Goal: Transaction & Acquisition: Purchase product/service

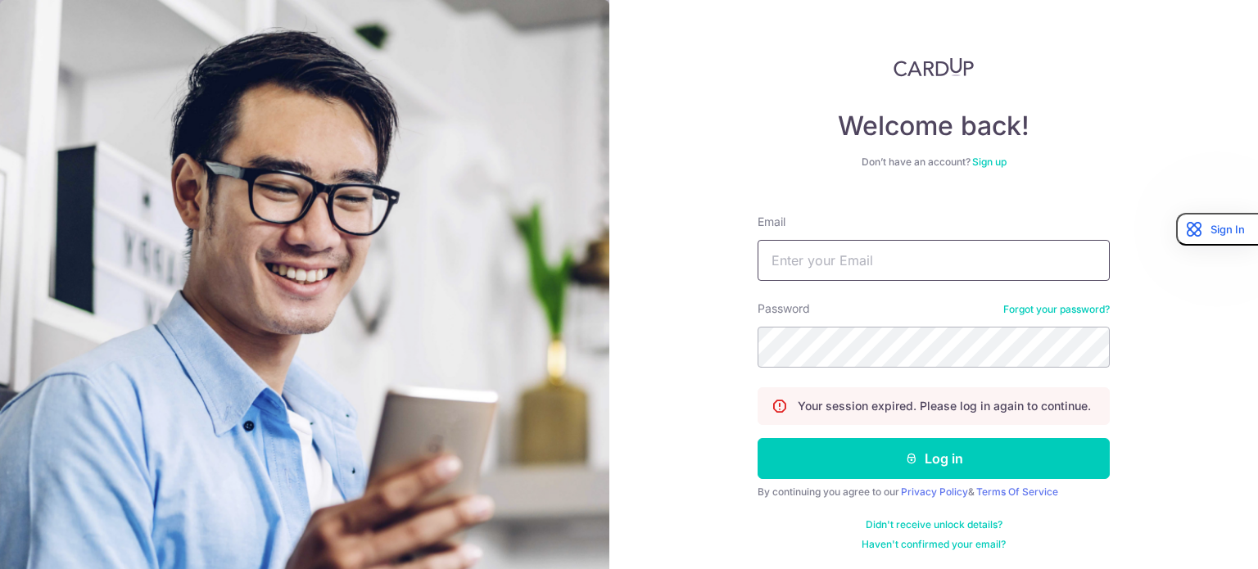
type input "[EMAIL_ADDRESS][DOMAIN_NAME]"
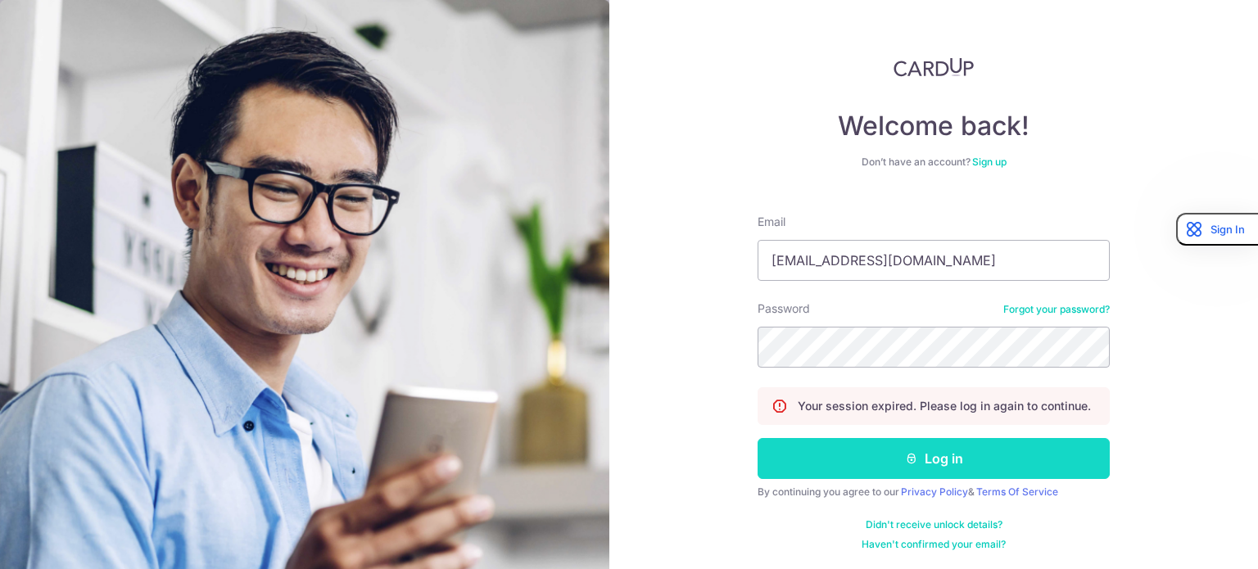
click at [913, 450] on button "Log in" at bounding box center [934, 458] width 352 height 41
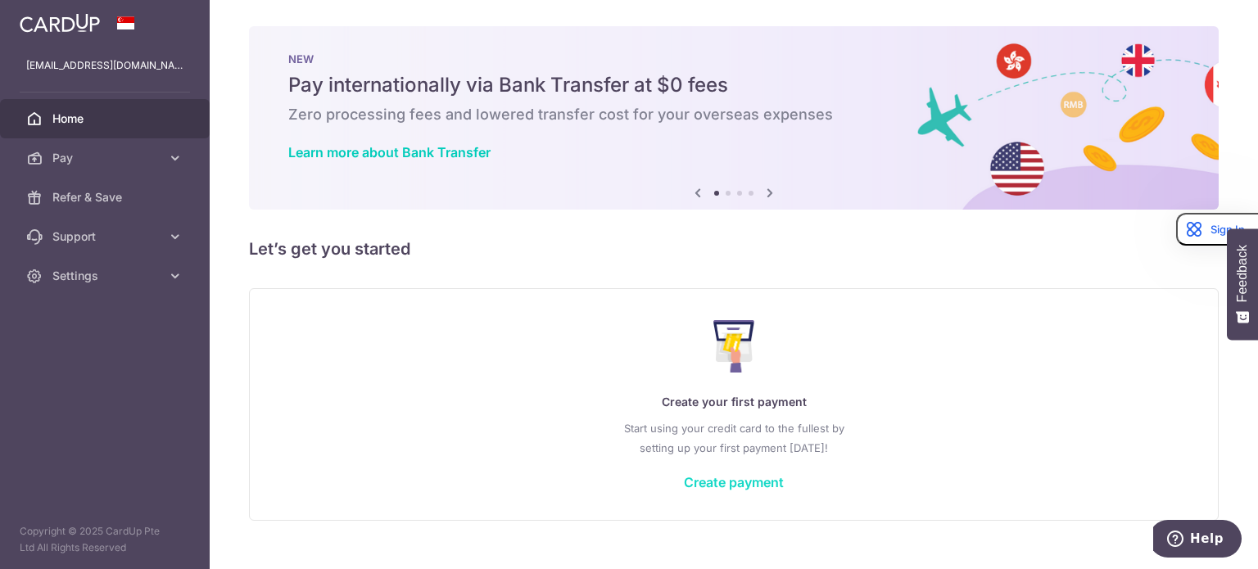
click at [726, 484] on link "Create payment" at bounding box center [734, 482] width 100 height 16
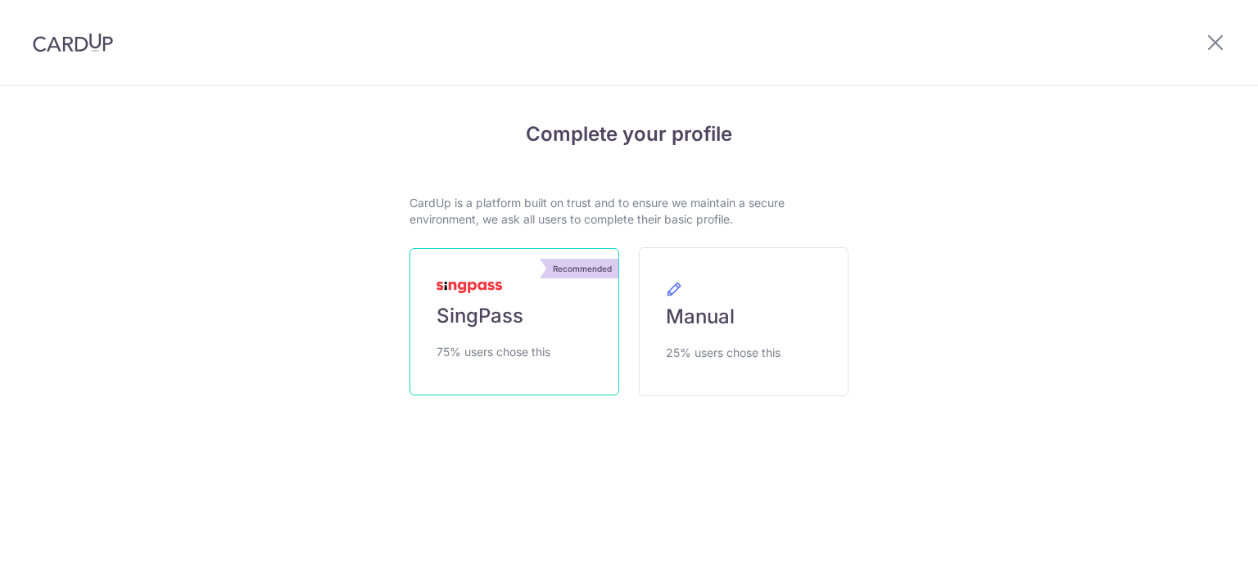
click at [547, 337] on link "Recommended SingPass 75% users chose this" at bounding box center [515, 321] width 210 height 147
click at [550, 335] on link "Recommended SingPass 75% users chose this" at bounding box center [515, 321] width 210 height 147
click at [490, 288] on img at bounding box center [470, 287] width 66 height 11
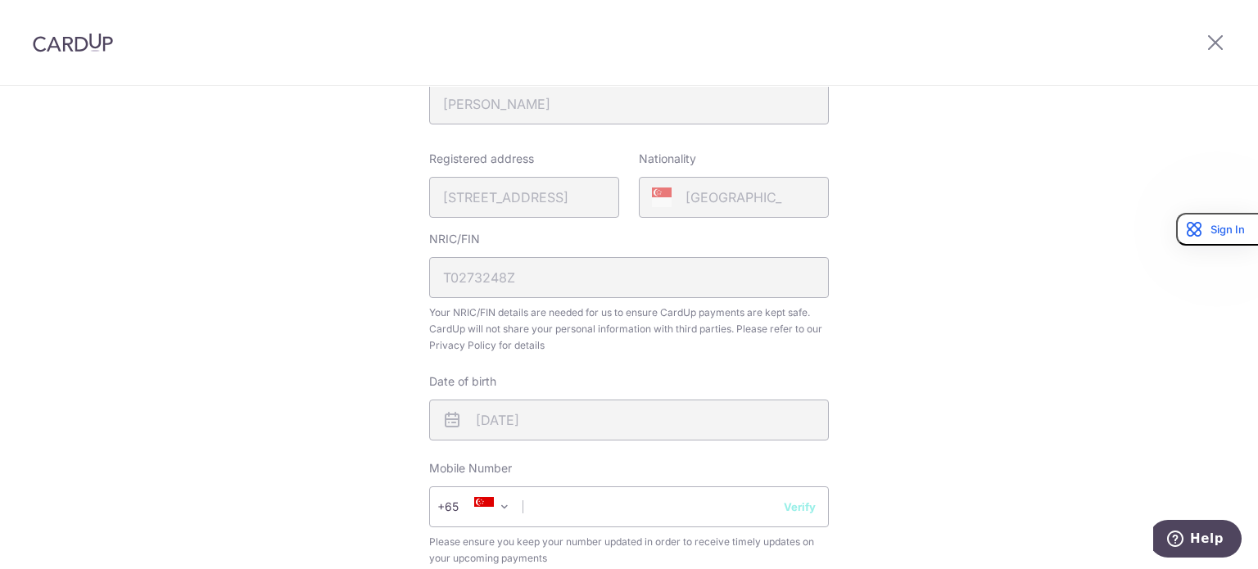
scroll to position [642, 0]
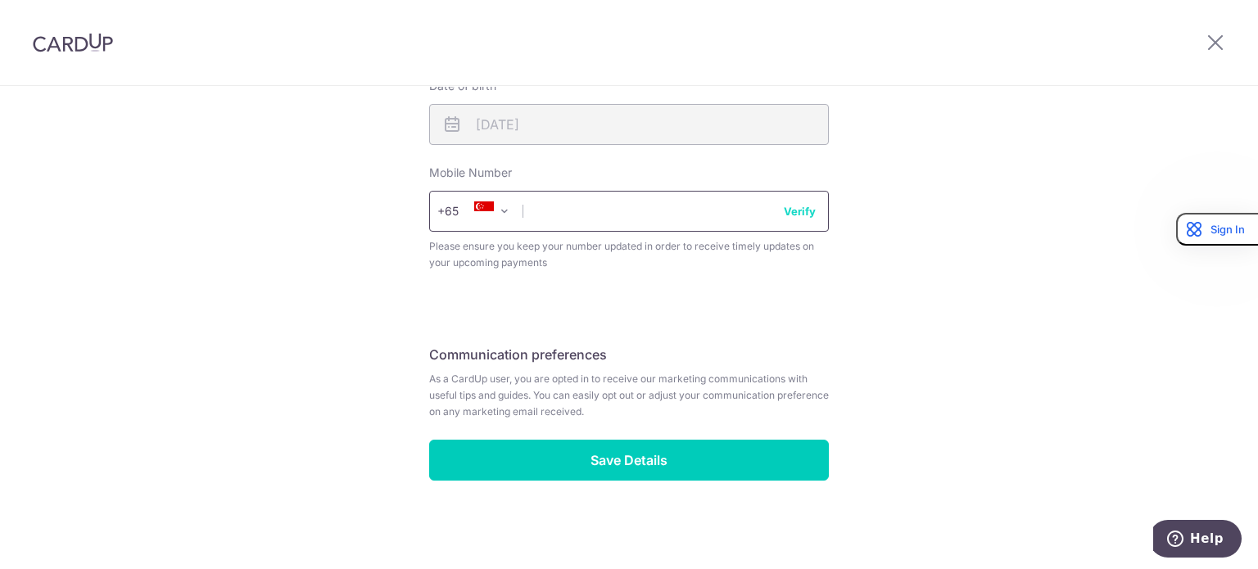
click at [583, 211] on input "text" at bounding box center [629, 211] width 400 height 41
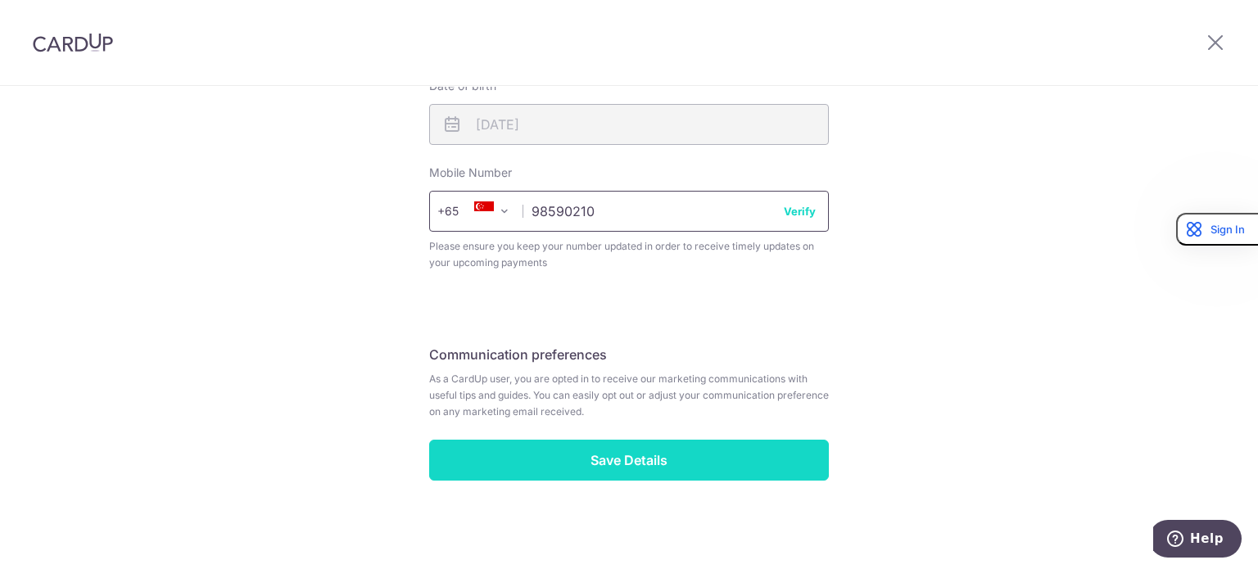
type input "98590210"
click at [604, 459] on input "Save Details" at bounding box center [629, 460] width 400 height 41
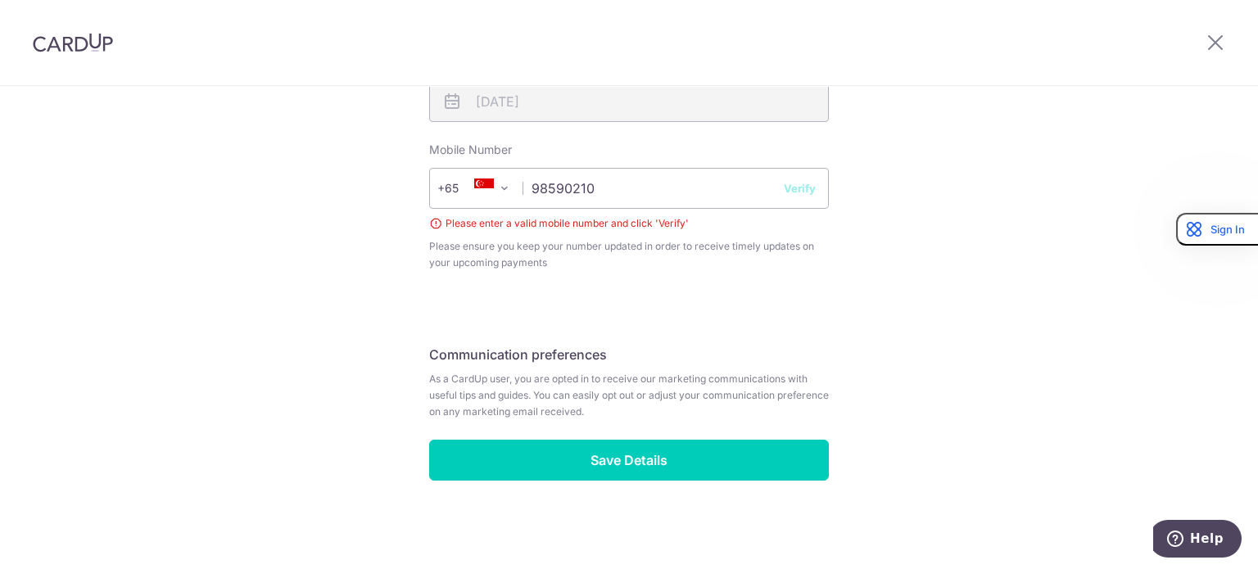
click at [793, 188] on button "Verify" at bounding box center [800, 188] width 32 height 16
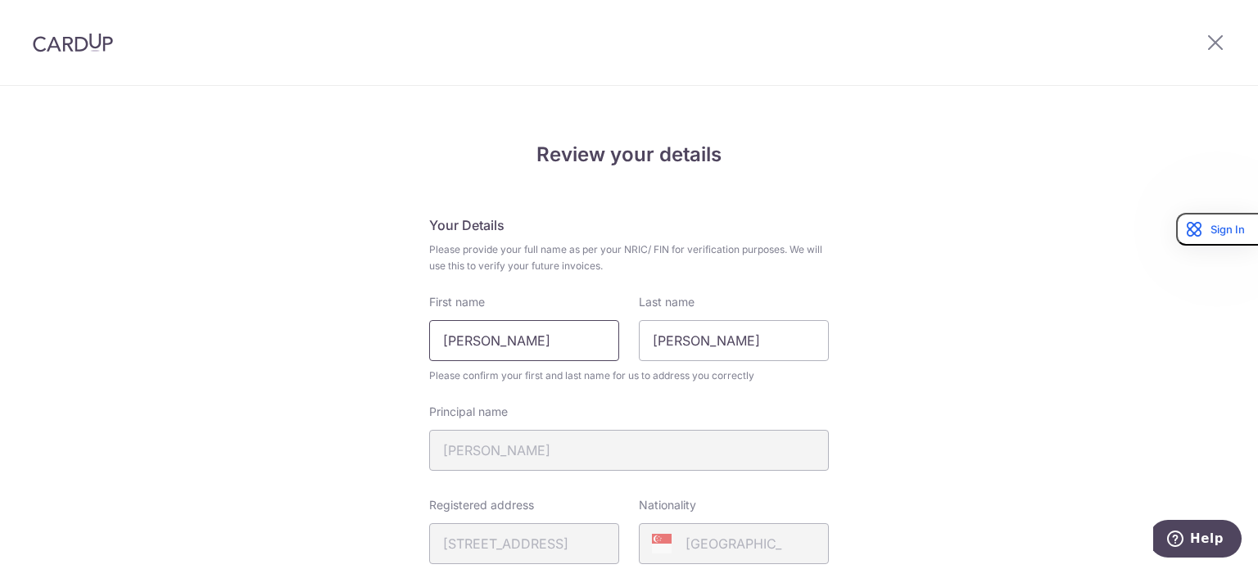
drag, startPoint x: 585, startPoint y: 341, endPoint x: 387, endPoint y: 330, distance: 198.5
type input "[PERSON_NAME]"
drag, startPoint x: 670, startPoint y: 337, endPoint x: 546, endPoint y: 314, distance: 126.6
click at [546, 314] on div "First name Andrew Last name Andrew" at bounding box center [628, 327] width 419 height 67
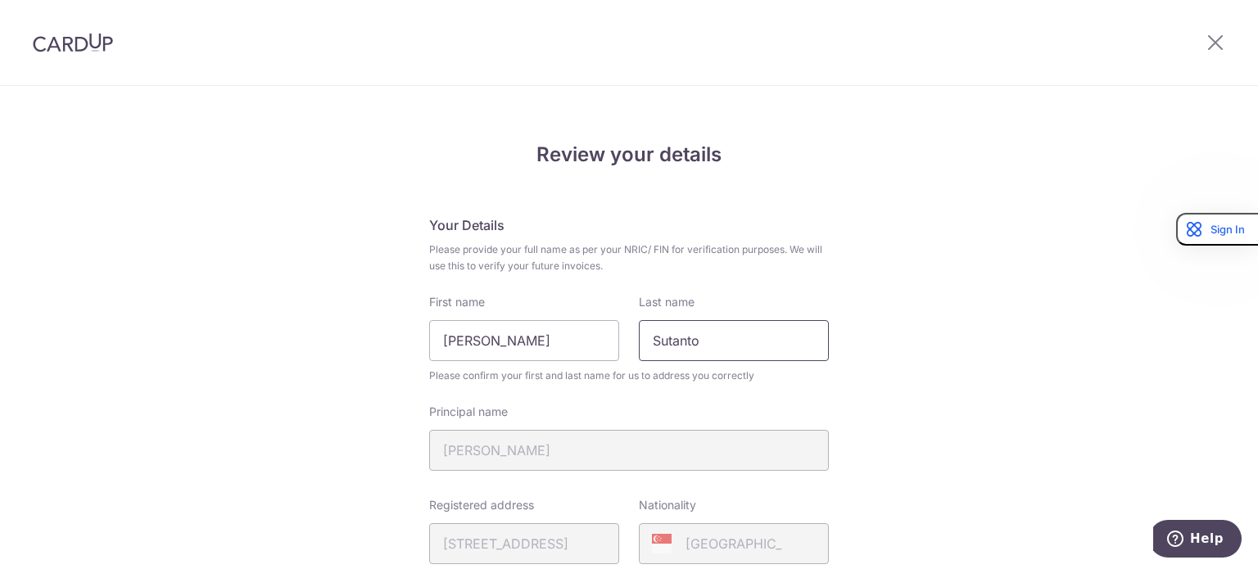
type input "Sutanto"
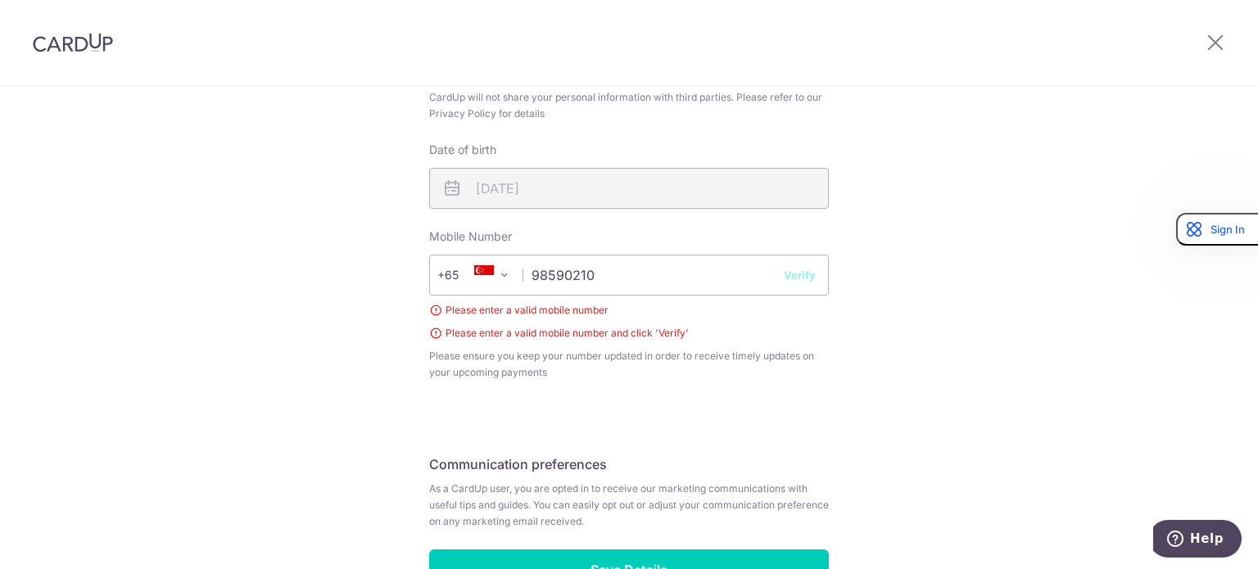
scroll to position [580, 0]
click at [715, 272] on input "98590210" at bounding box center [629, 273] width 400 height 41
click at [792, 276] on button "Verify" at bounding box center [800, 273] width 32 height 16
click at [558, 274] on input "98590210" at bounding box center [629, 273] width 400 height 41
click at [665, 269] on input "98590210" at bounding box center [629, 273] width 400 height 41
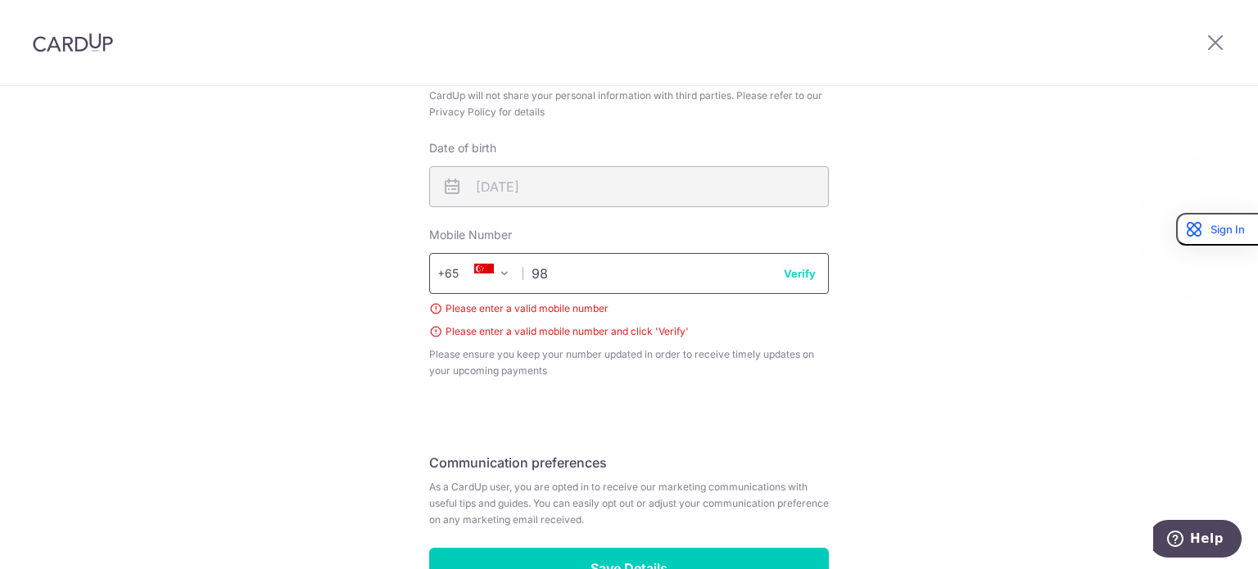
type input "9"
click at [550, 392] on fieldset "Your Details Please provide your full name as per your NRIC/ FIN for verificati…" at bounding box center [629, 16] width 400 height 763
click at [550, 274] on input "text" at bounding box center [629, 273] width 400 height 41
type input "98590210"
click at [786, 269] on button "Verify" at bounding box center [800, 273] width 32 height 16
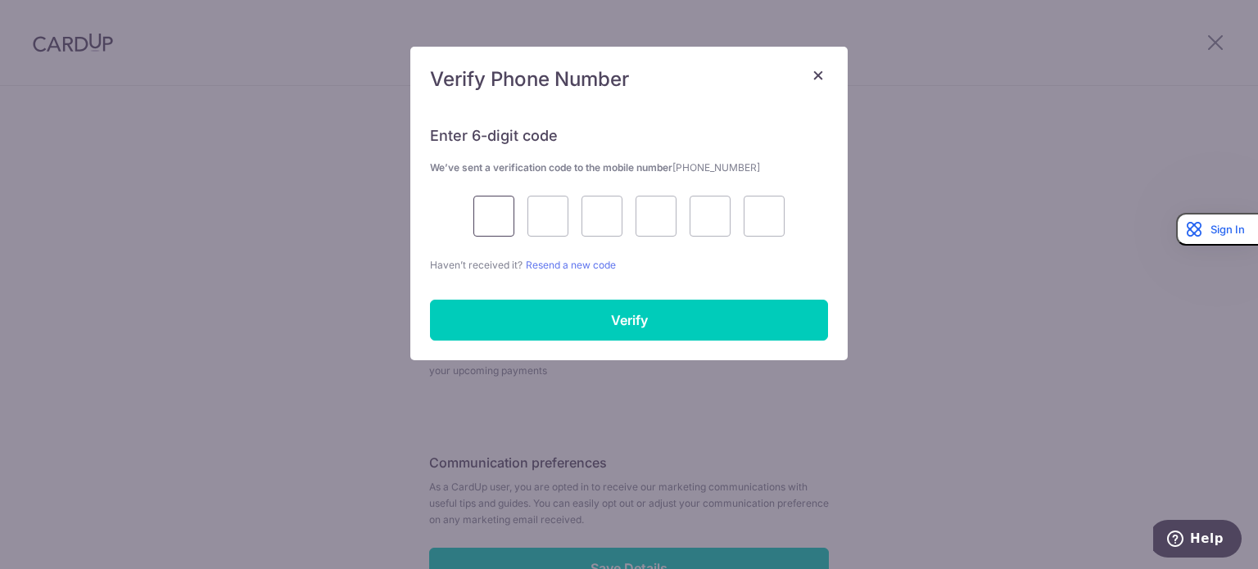
click at [503, 219] on input "text" at bounding box center [493, 216] width 41 height 41
type input "4"
type input "1"
type input "5"
type input "2"
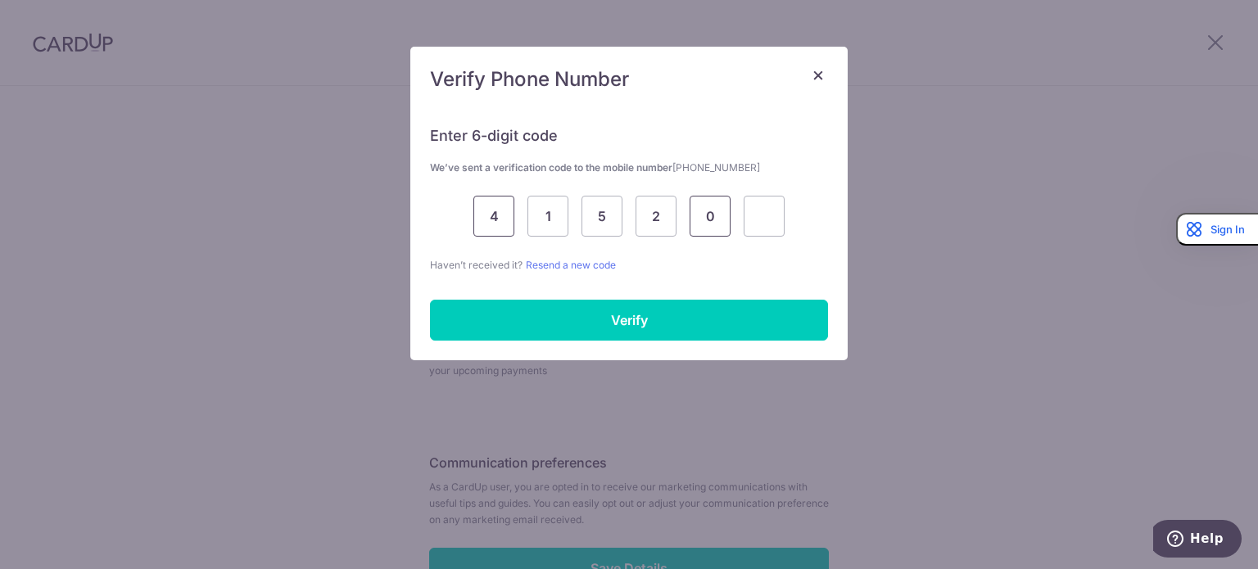
type input "0"
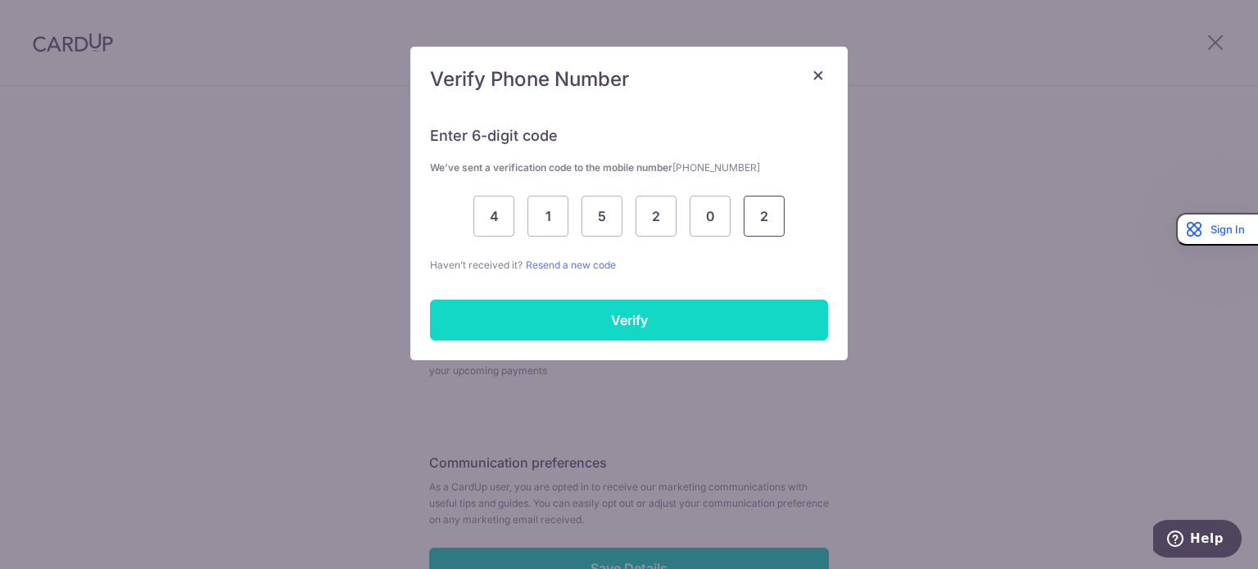
type input "2"
click at [486, 300] on input "Verify" at bounding box center [629, 320] width 398 height 41
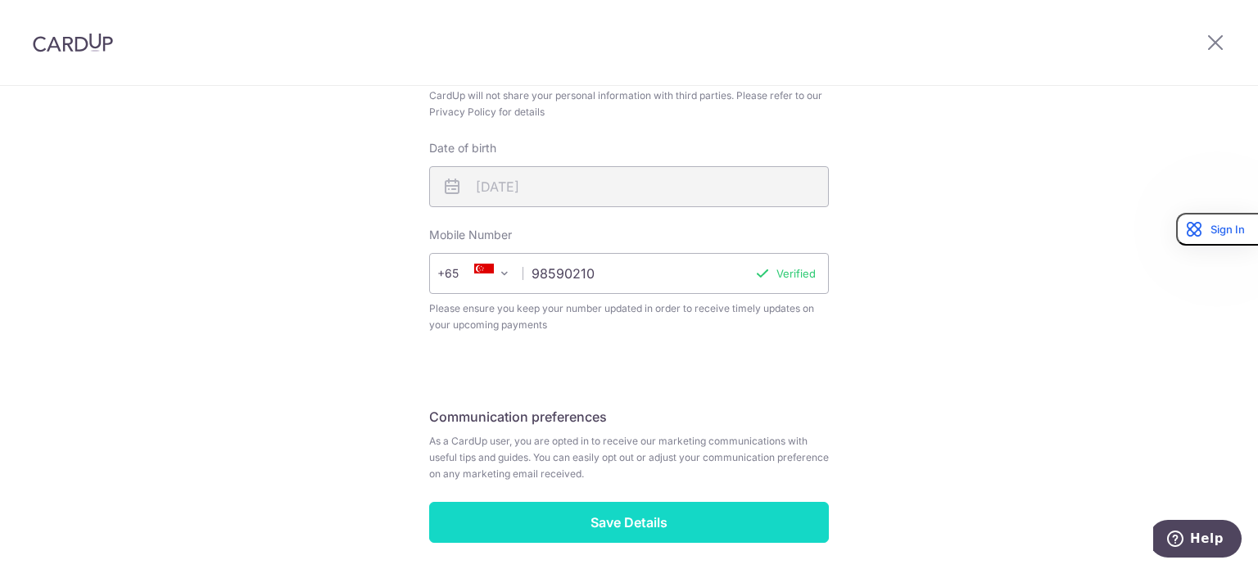
click at [577, 523] on input "Save Details" at bounding box center [629, 522] width 400 height 41
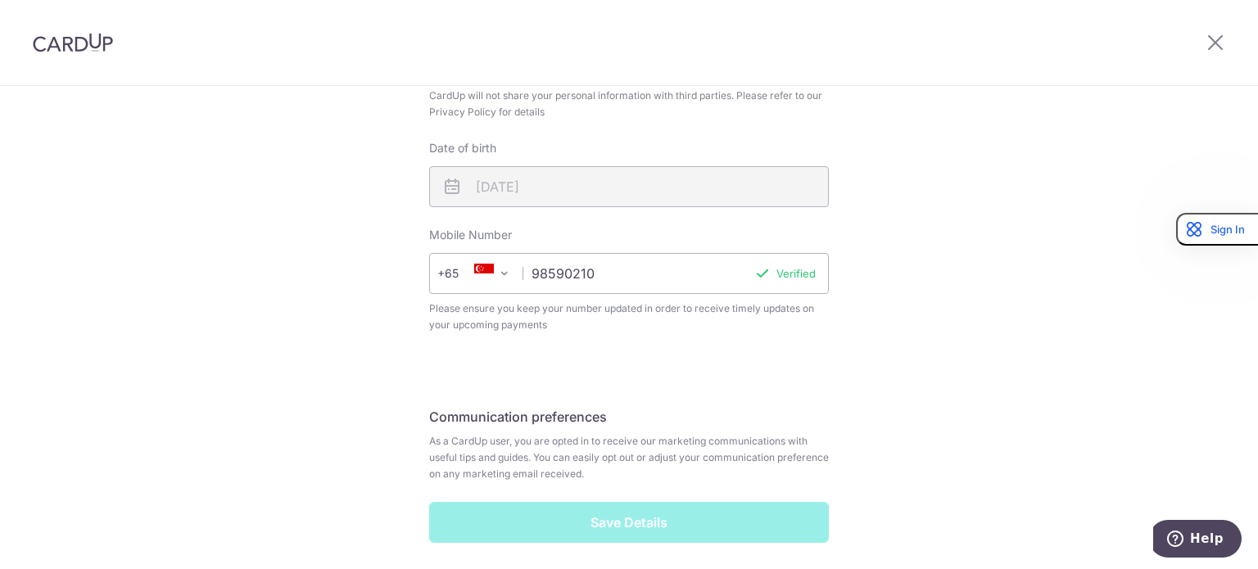
scroll to position [585, 0]
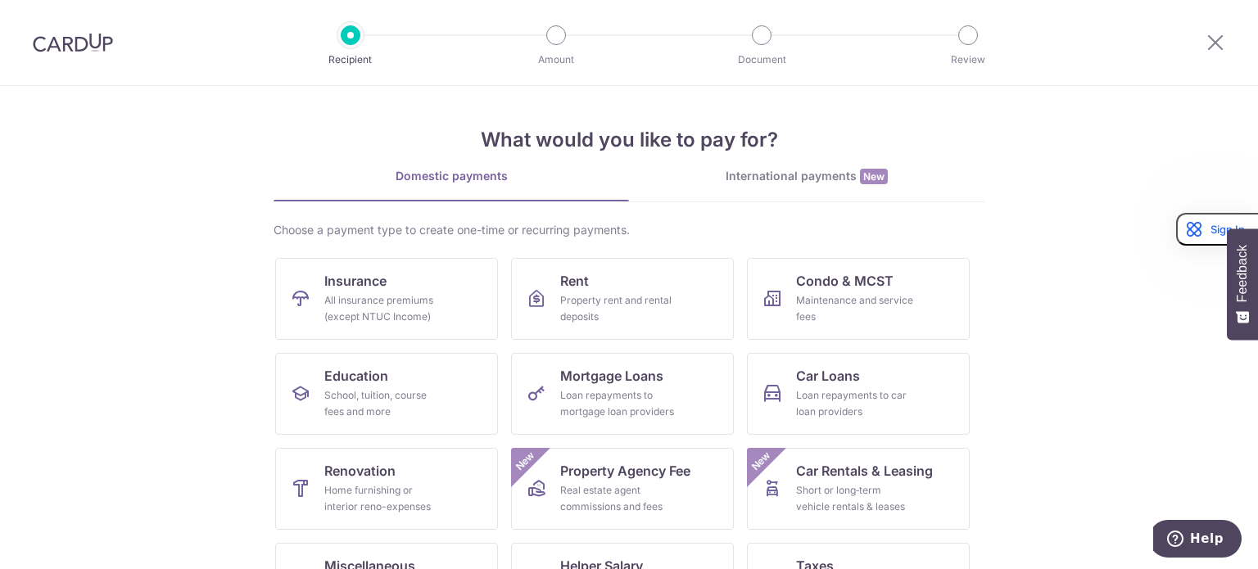
click at [817, 174] on div "International payments New" at bounding box center [807, 176] width 356 height 17
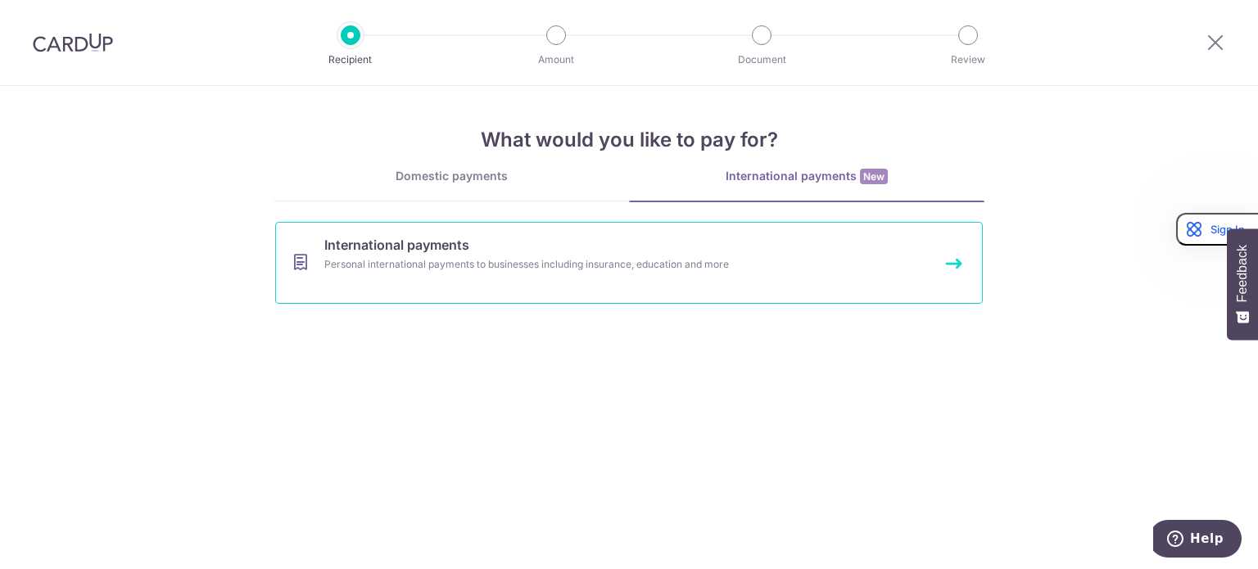
click at [609, 276] on link "International payments Personal international payments to businesses including …" at bounding box center [629, 263] width 708 height 82
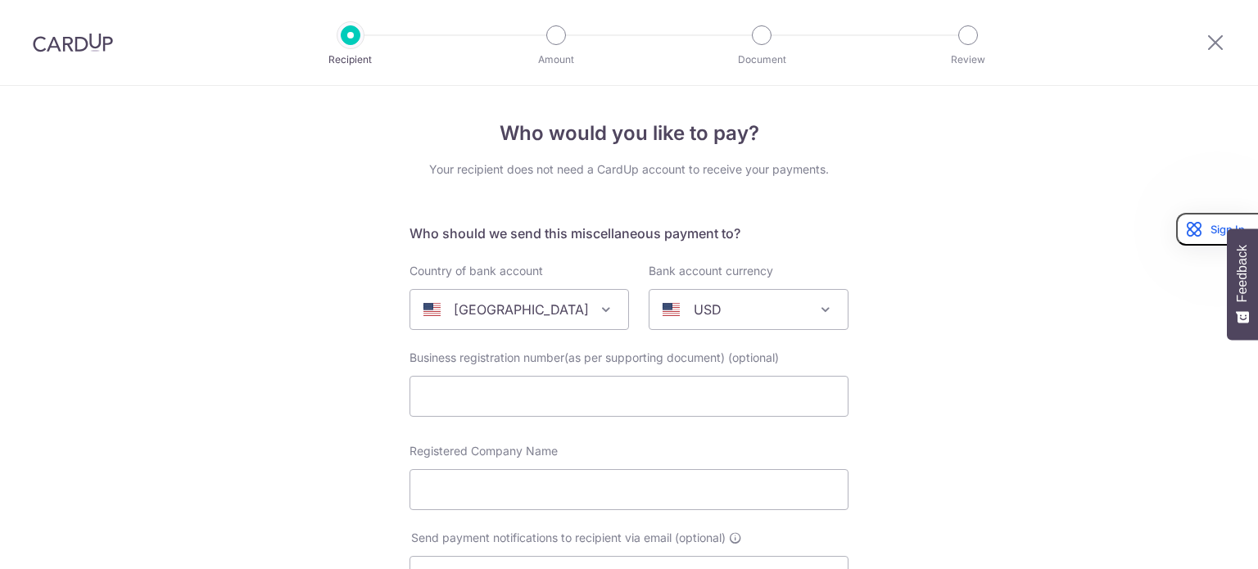
select select
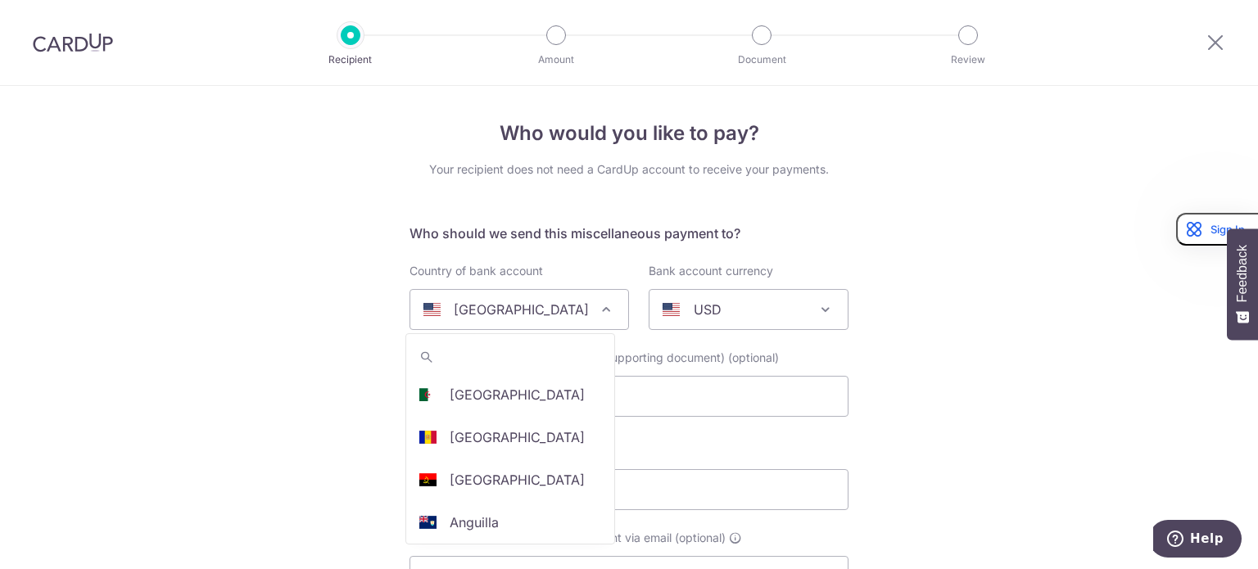
click at [471, 300] on p "[GEOGRAPHIC_DATA]" at bounding box center [521, 310] width 135 height 20
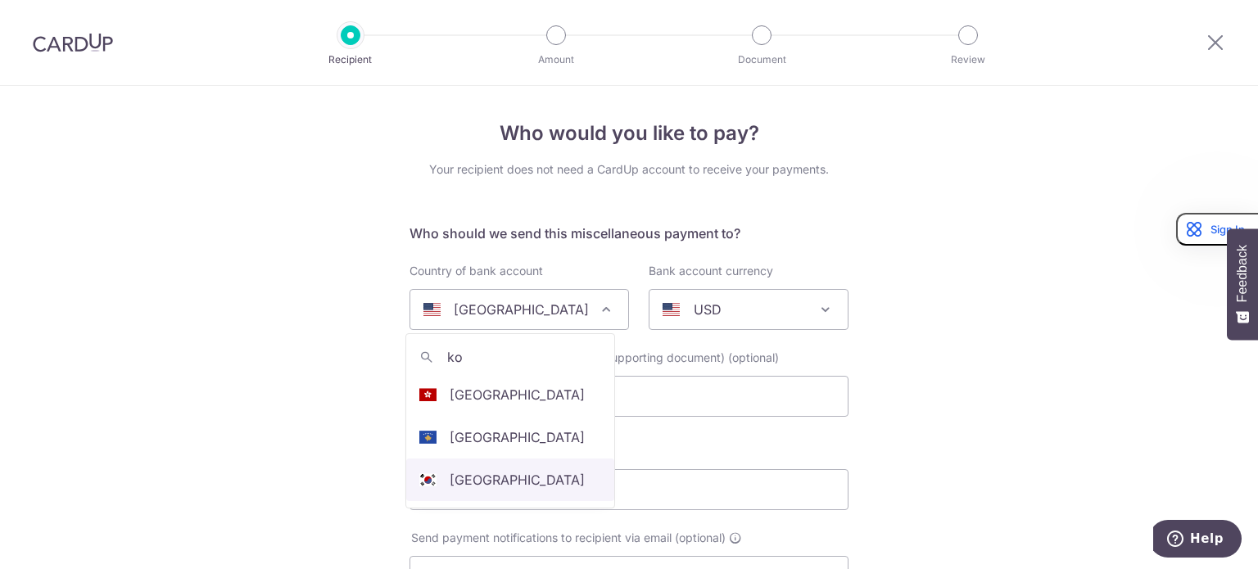
type input "ko"
select select "122"
select select "[GEOGRAPHIC_DATA]"
select select
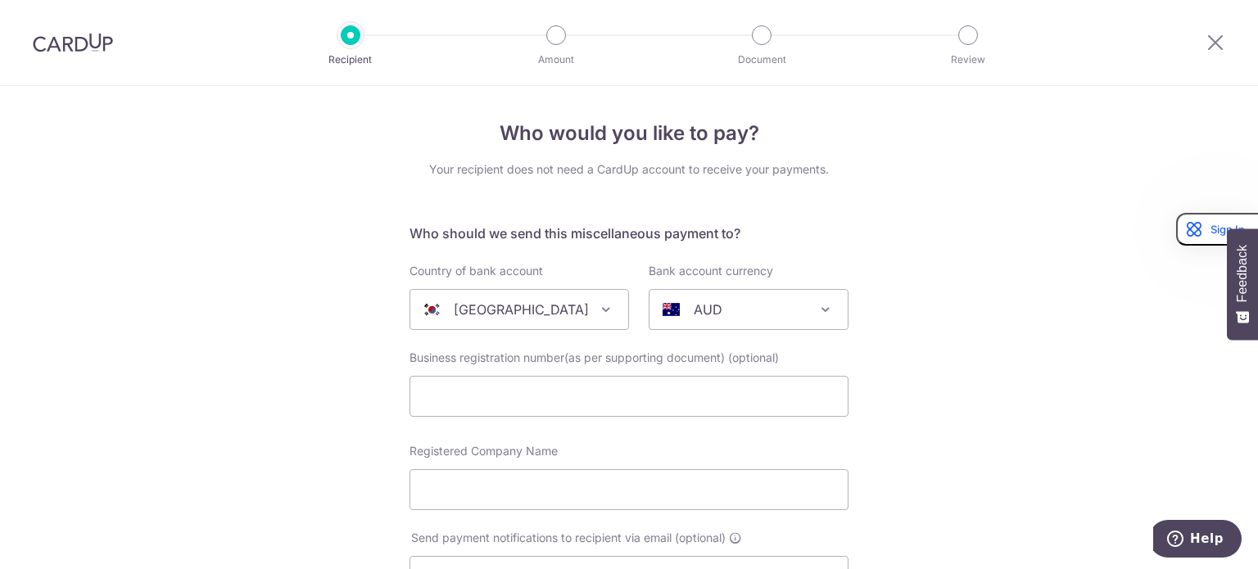
click at [695, 322] on span "AUD" at bounding box center [749, 309] width 198 height 39
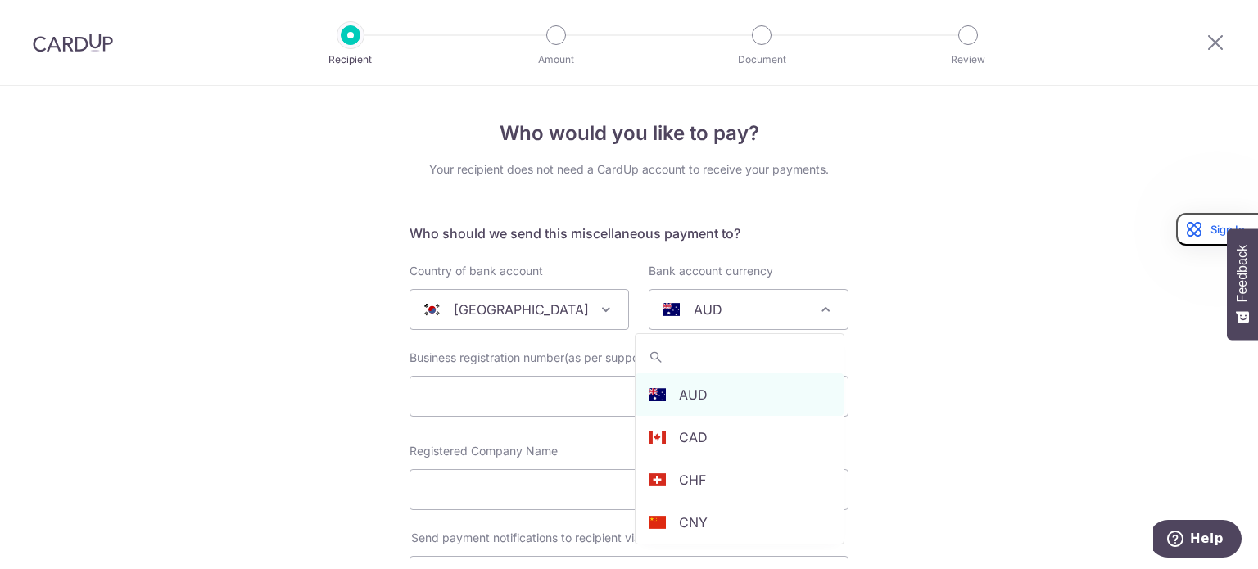
click at [682, 356] on input "search" at bounding box center [740, 357] width 208 height 33
type input "ko"
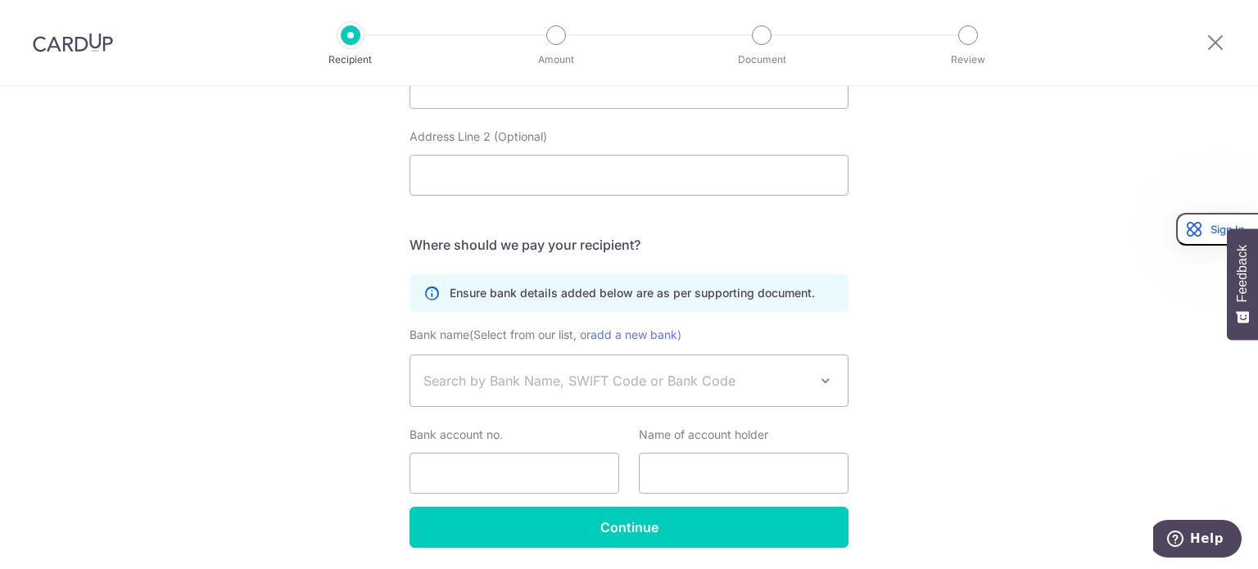
scroll to position [890, 0]
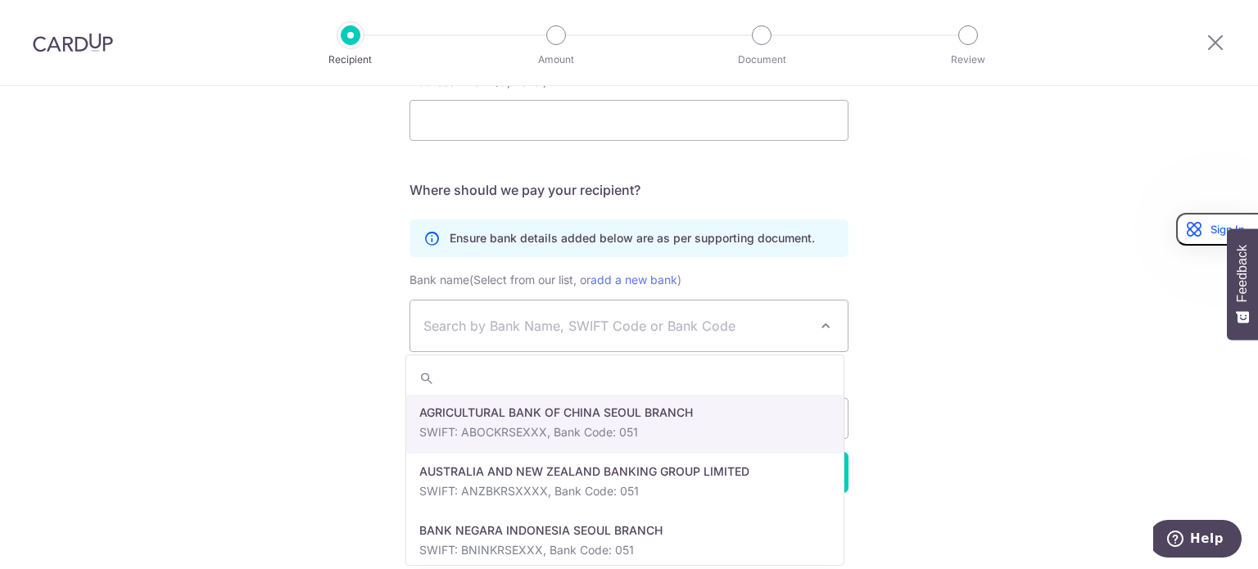
click at [816, 320] on span at bounding box center [826, 326] width 20 height 20
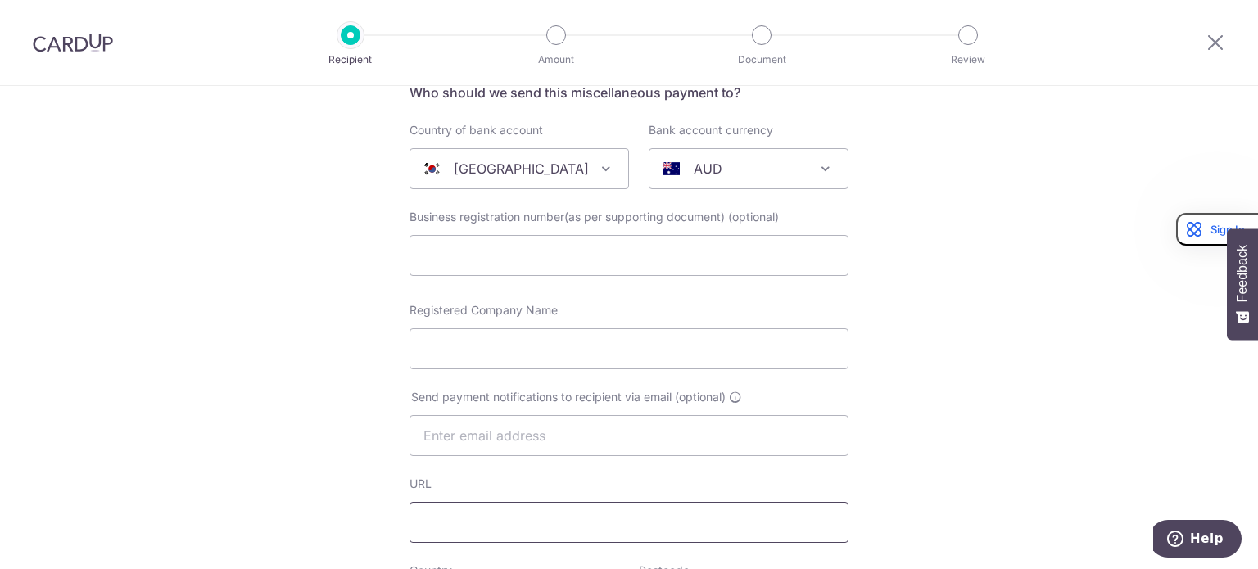
scroll to position [140, 0]
click at [501, 338] on input "Registered Company Name" at bounding box center [629, 349] width 439 height 41
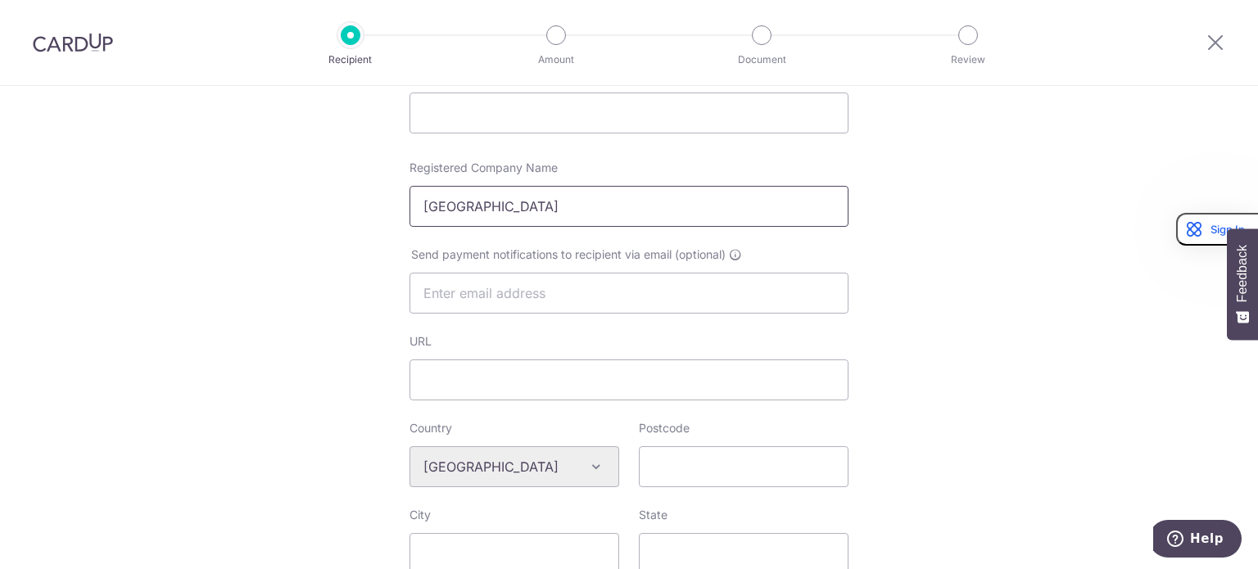
scroll to position [284, 0]
type input "Korea University"
click at [488, 371] on input "URL" at bounding box center [629, 379] width 439 height 41
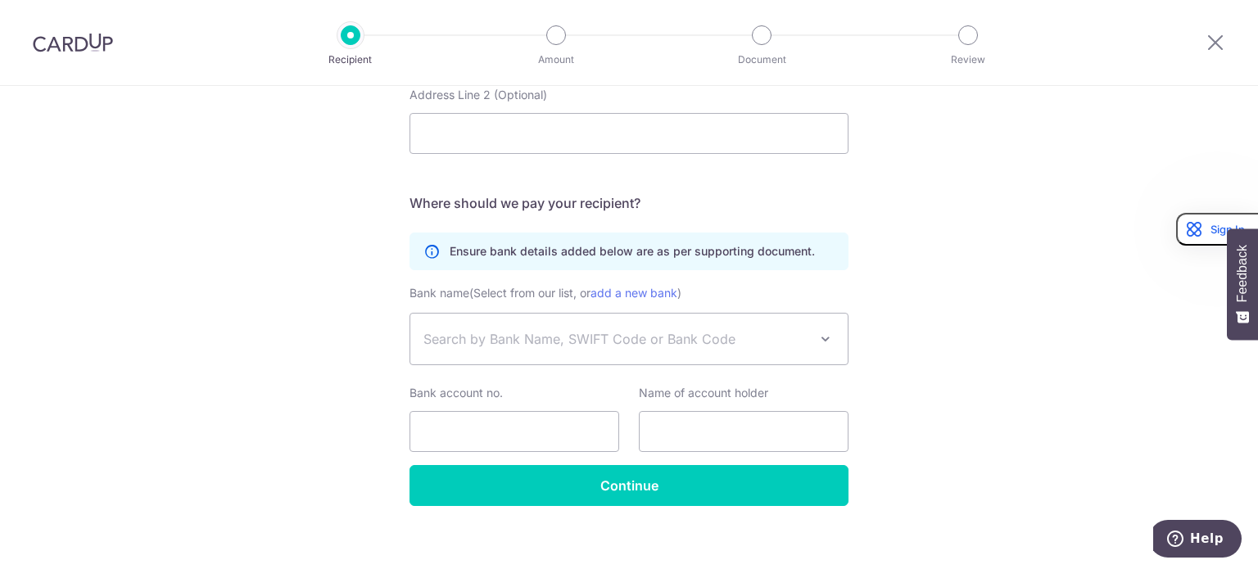
scroll to position [878, 0]
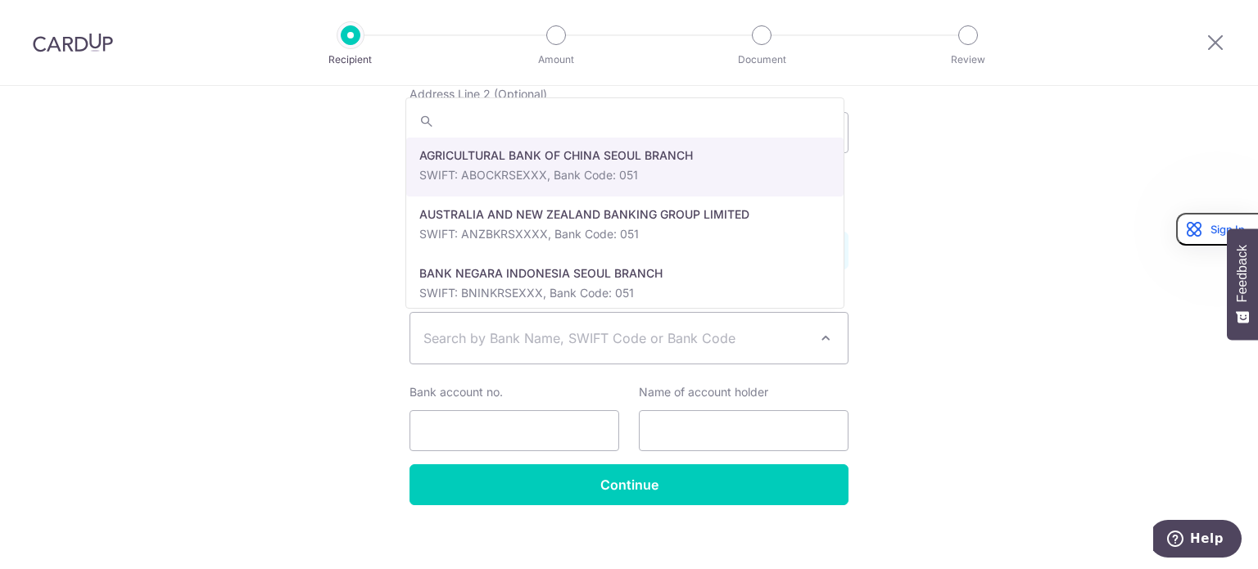
click at [489, 331] on span "Search by Bank Name, SWIFT Code or Bank Code" at bounding box center [615, 338] width 385 height 20
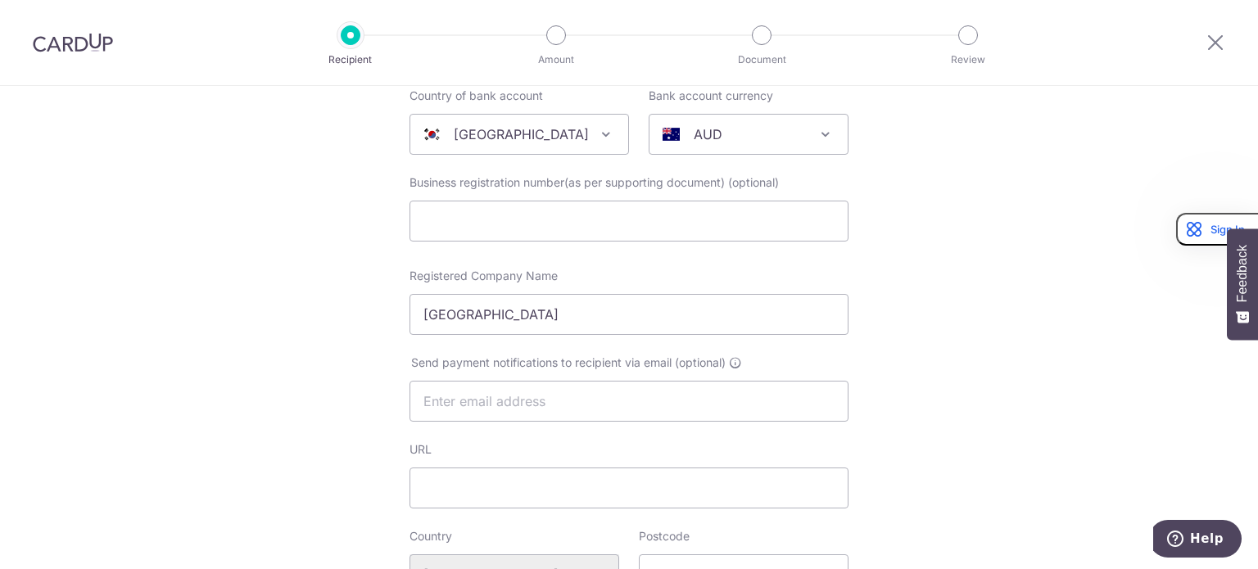
scroll to position [174, 0]
click at [465, 496] on input "URL" at bounding box center [629, 489] width 439 height 41
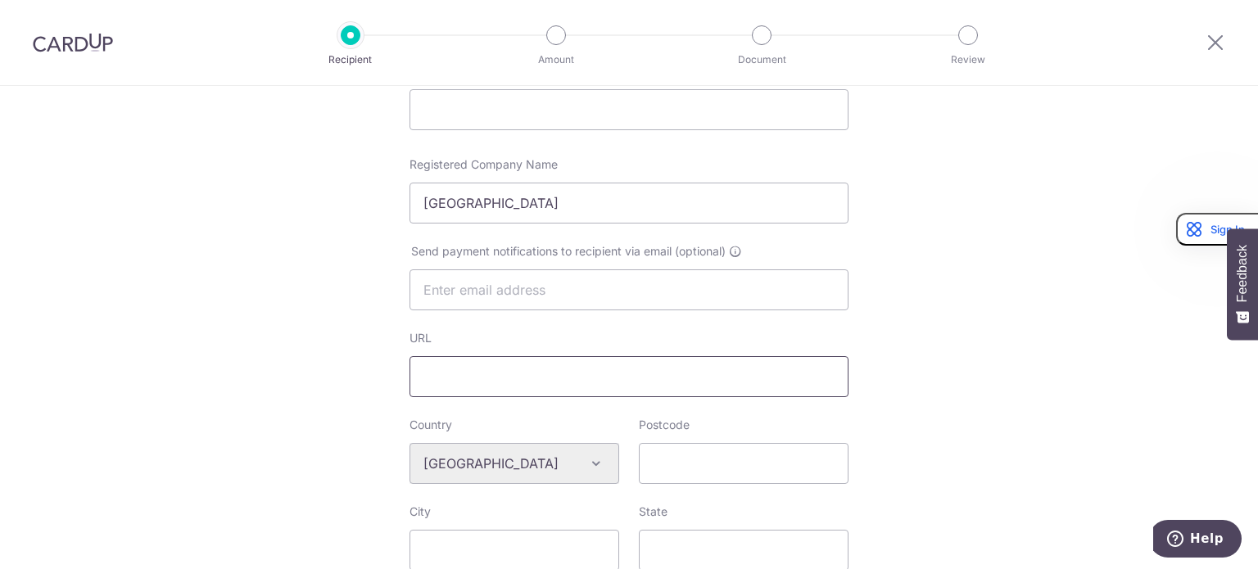
paste input "https://iwc.korea.ac.kr/"
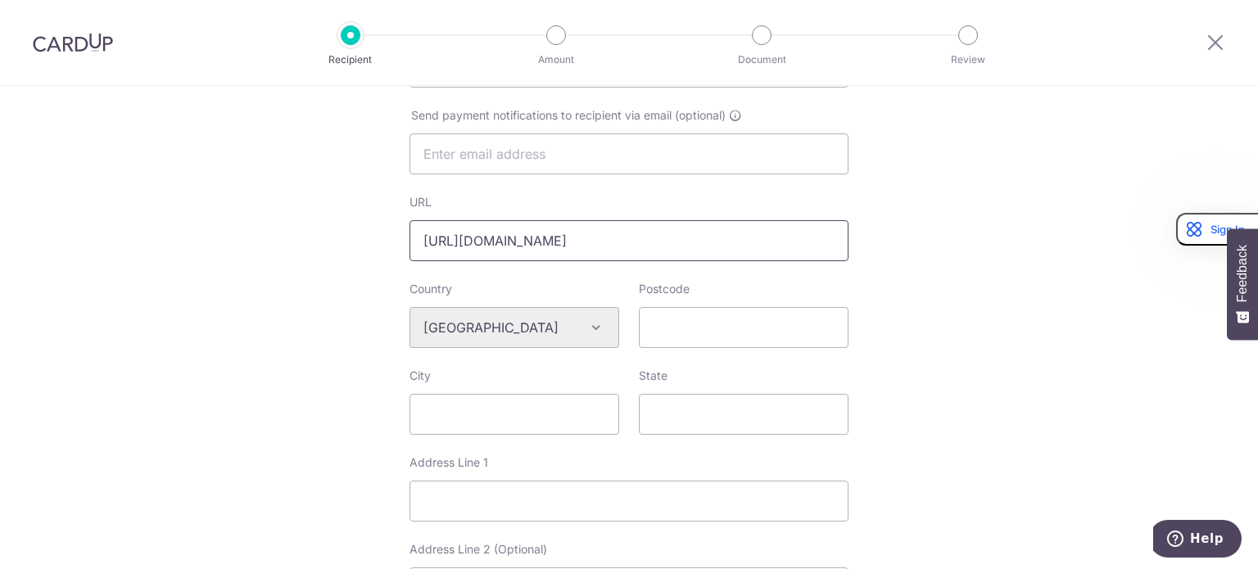
scroll to position [423, 0]
type input "https://iwc.korea.ac.kr/"
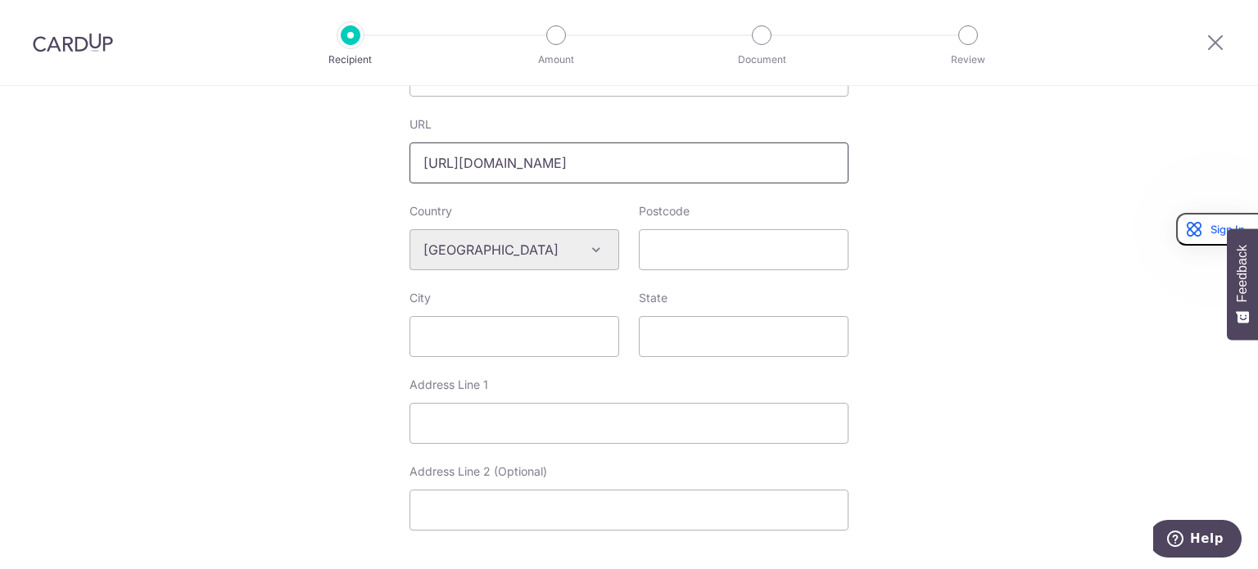
scroll to position [497, 0]
click at [725, 261] on input "Postcode" at bounding box center [744, 253] width 210 height 41
paste input "02841"
type input "02841"
click at [543, 346] on input "City" at bounding box center [515, 339] width 210 height 41
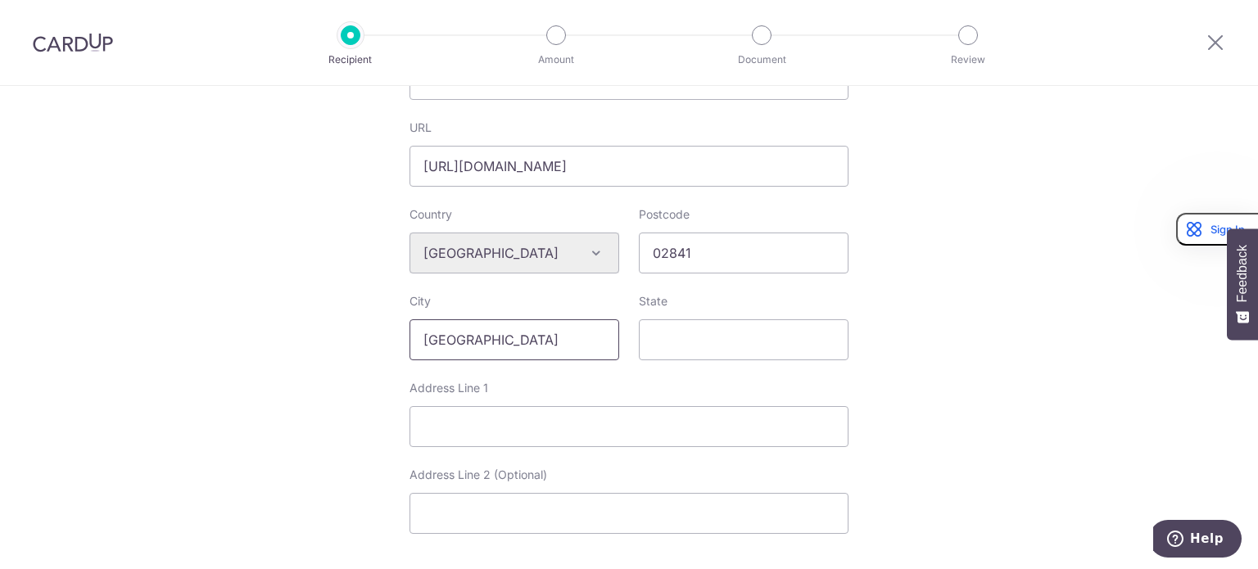
type input "[GEOGRAPHIC_DATA]"
click at [589, 442] on input "Address Line 1" at bounding box center [629, 426] width 439 height 41
paste input "145 Anam Ro, Seongbuk Gu, Seoul, Korea Office of International Affairs, Korea U…"
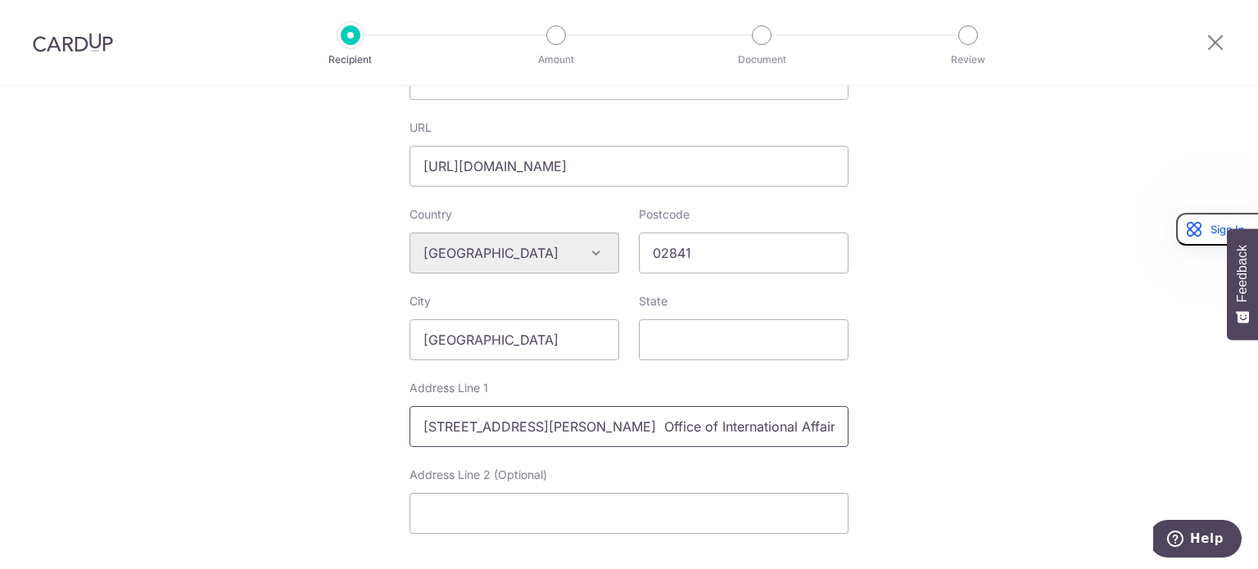
scroll to position [0, 141]
type input "145 Anam Ro, Seongbuk Gu, Seoul, Korea Office of International Affairs, Korea U…"
click at [745, 340] on input "State" at bounding box center [744, 339] width 210 height 41
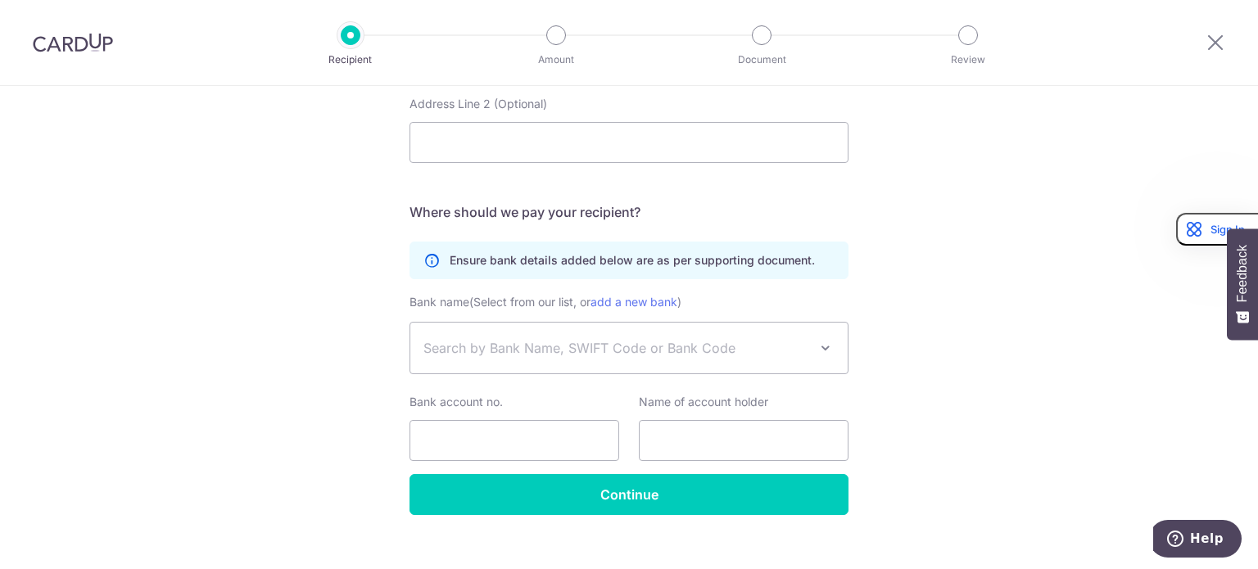
scroll to position [870, 0]
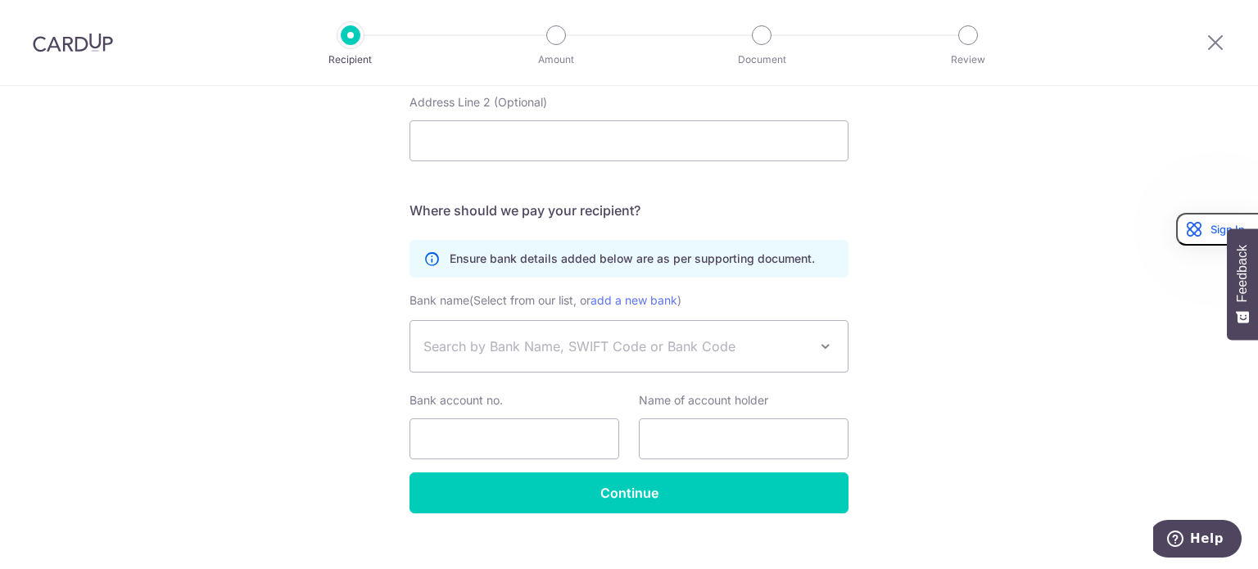
click at [594, 345] on span "Search by Bank Name, SWIFT Code or Bank Code" at bounding box center [615, 347] width 385 height 20
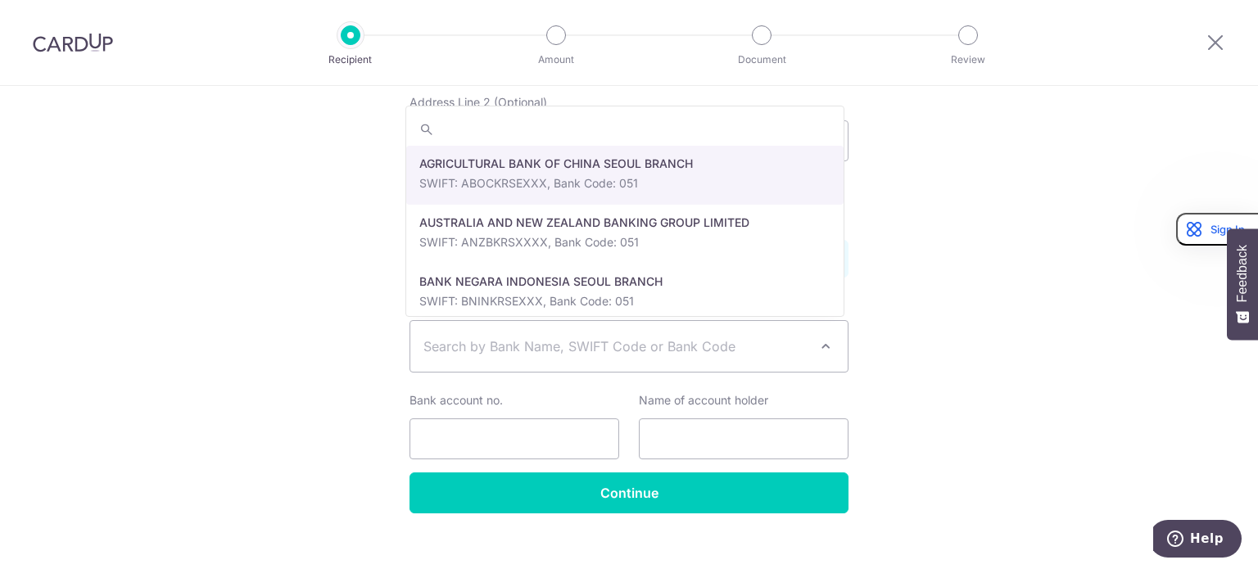
paste input "KOEXKRSE"
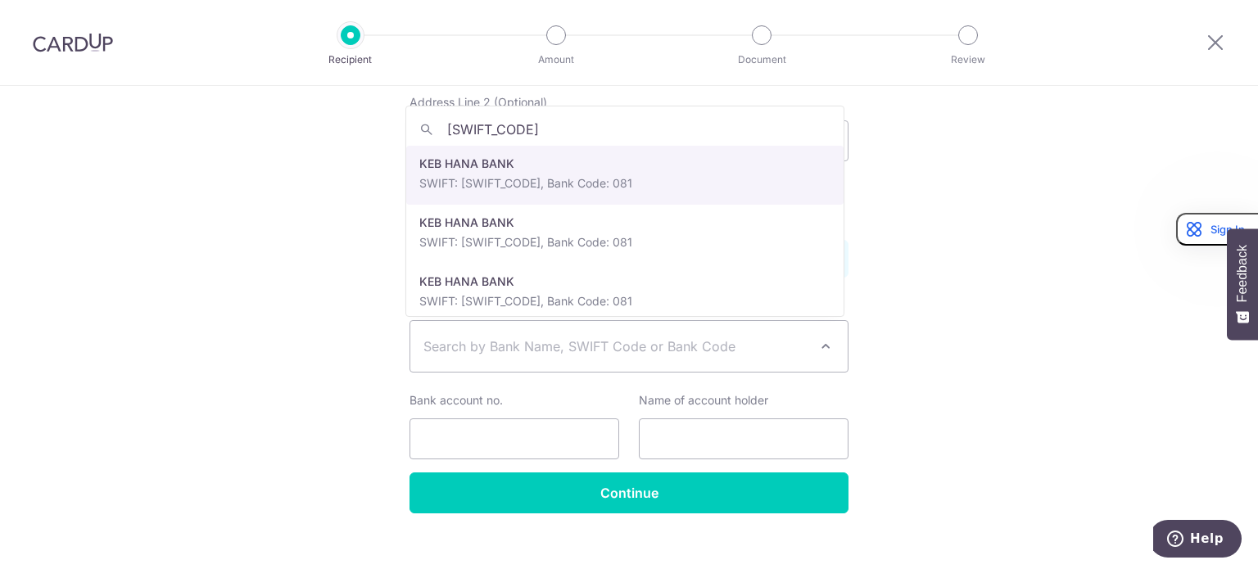
type input "KOEXKRSE"
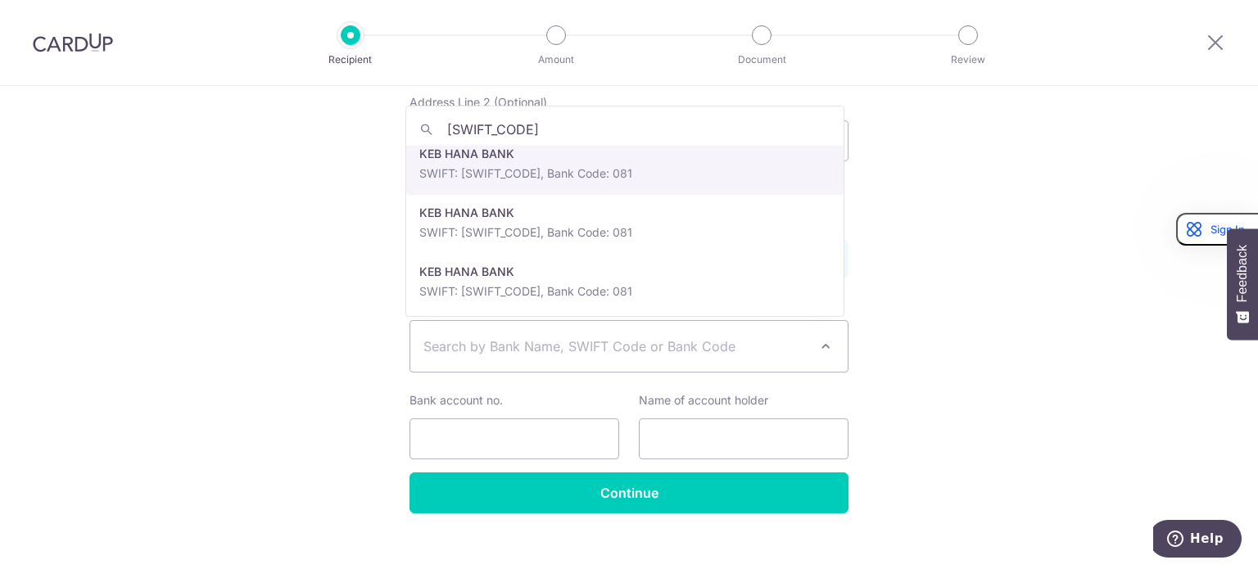
scroll to position [0, 0]
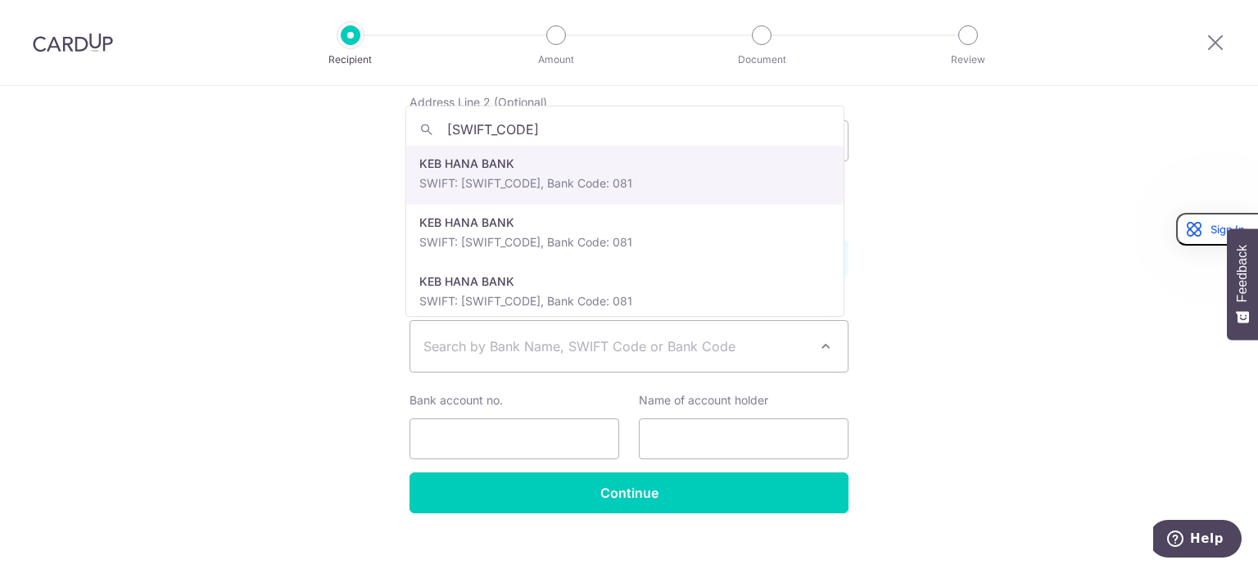
select select "336"
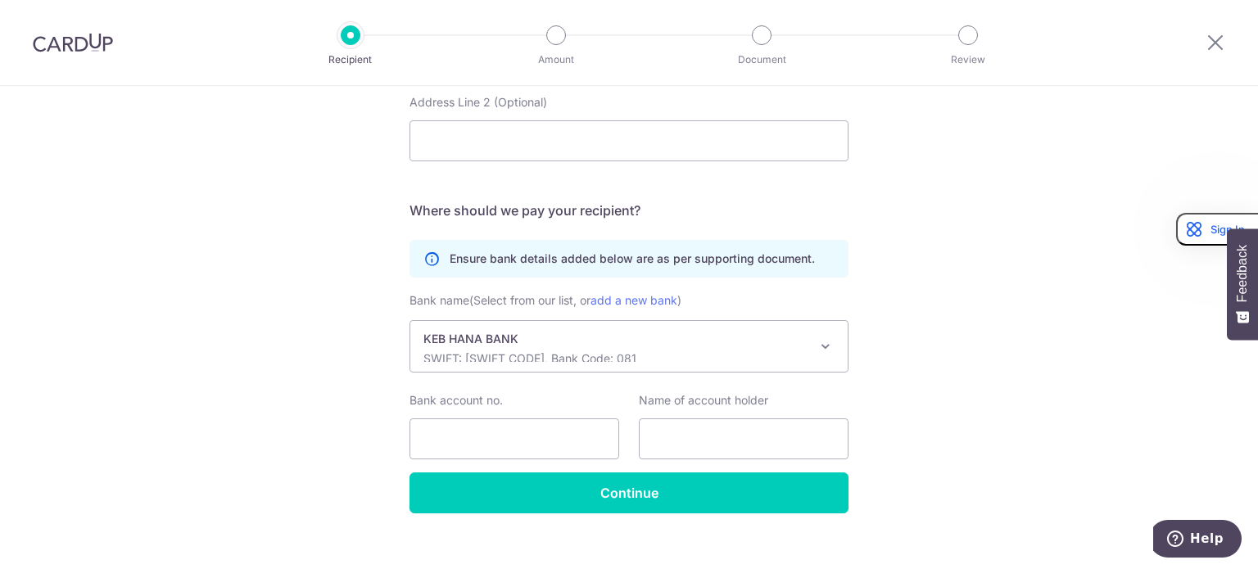
click at [571, 353] on p "SWIFT: KOEXKRSEXXX, Bank Code: 081" at bounding box center [615, 359] width 385 height 16
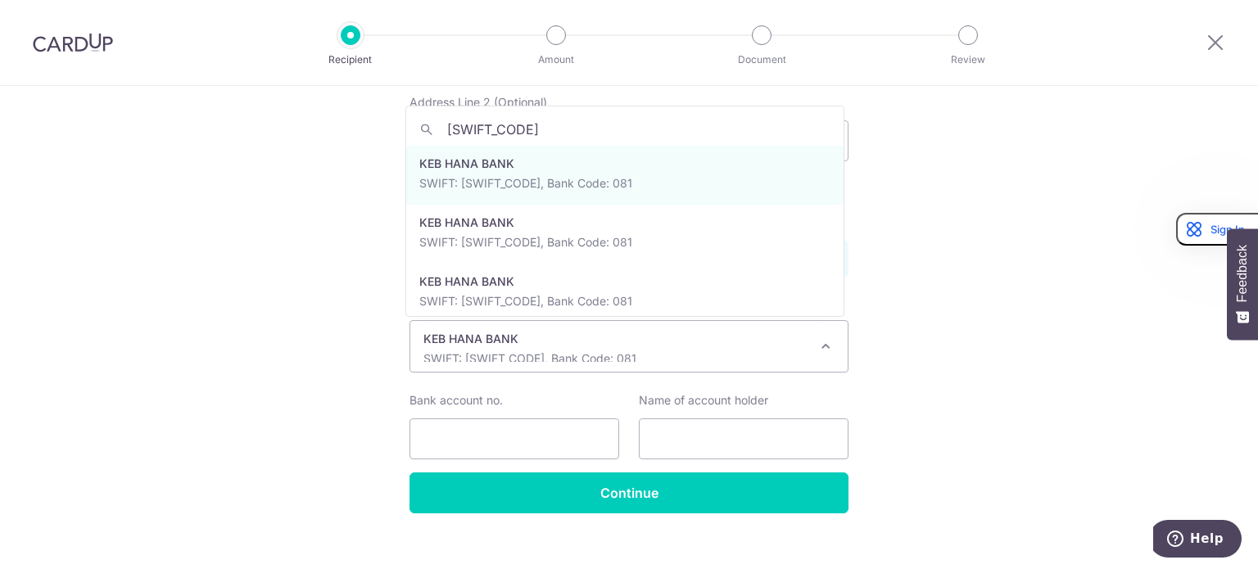
type input "KOEXKRSE"
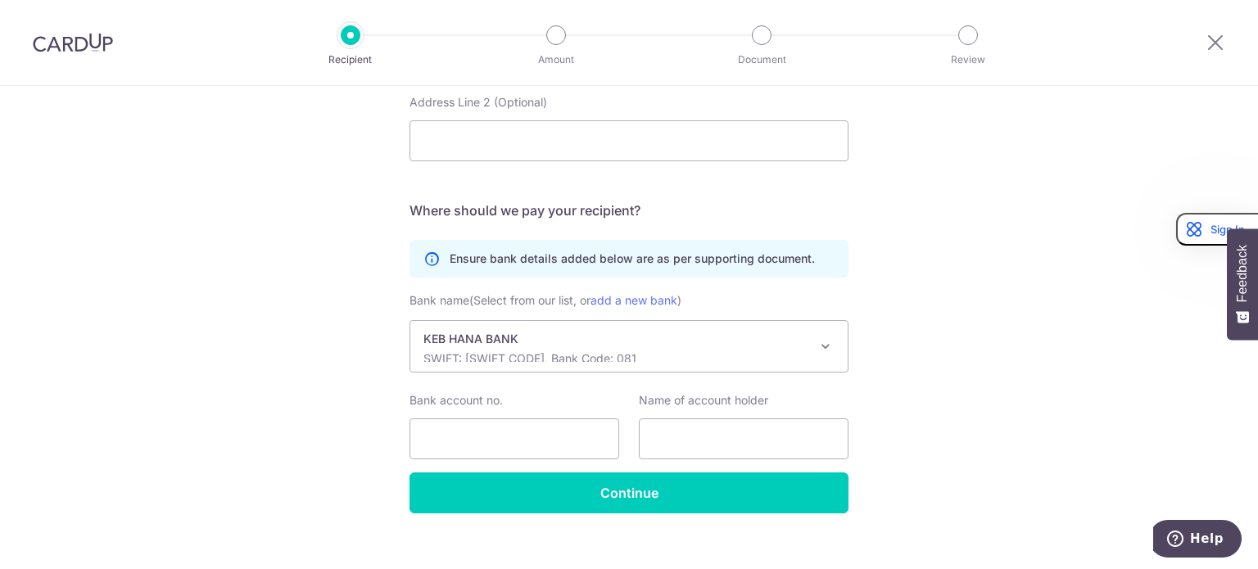
scroll to position [890, 0]
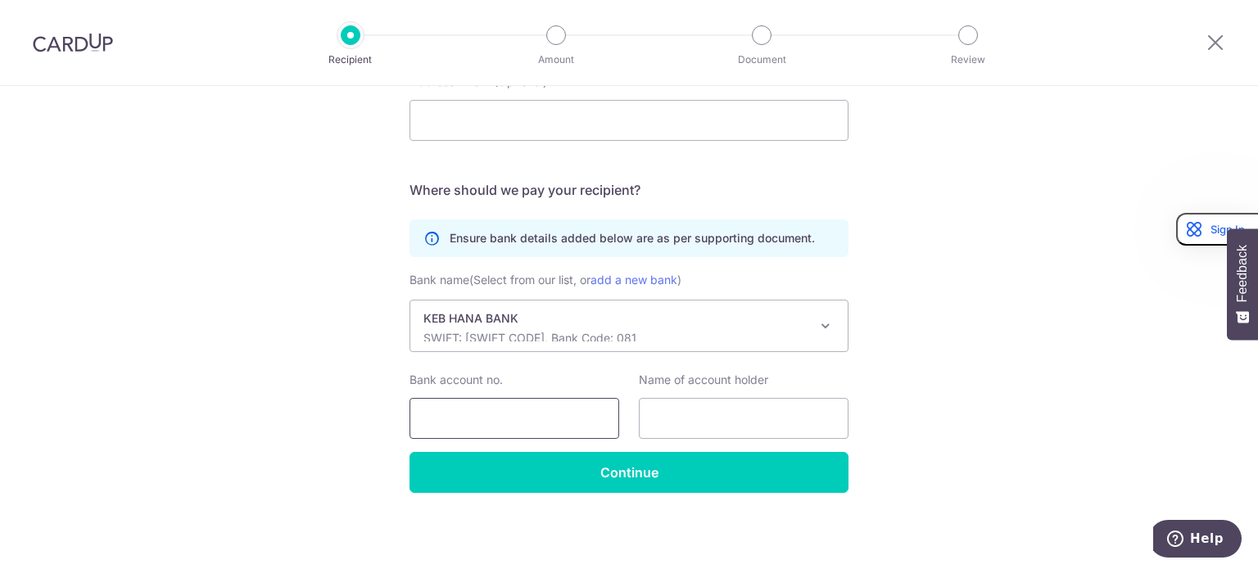
click at [531, 408] on input "Bank account no." at bounding box center [515, 418] width 210 height 41
click at [645, 282] on link "add a new bank" at bounding box center [634, 280] width 87 height 14
click at [410, 300] on select "AGRICULTURAL BANK OF CHINA SEOUL BRANCH AUSTRALIA AND NEW ZEALAND BANKING GROUP…" at bounding box center [410, 300] width 1 height 1
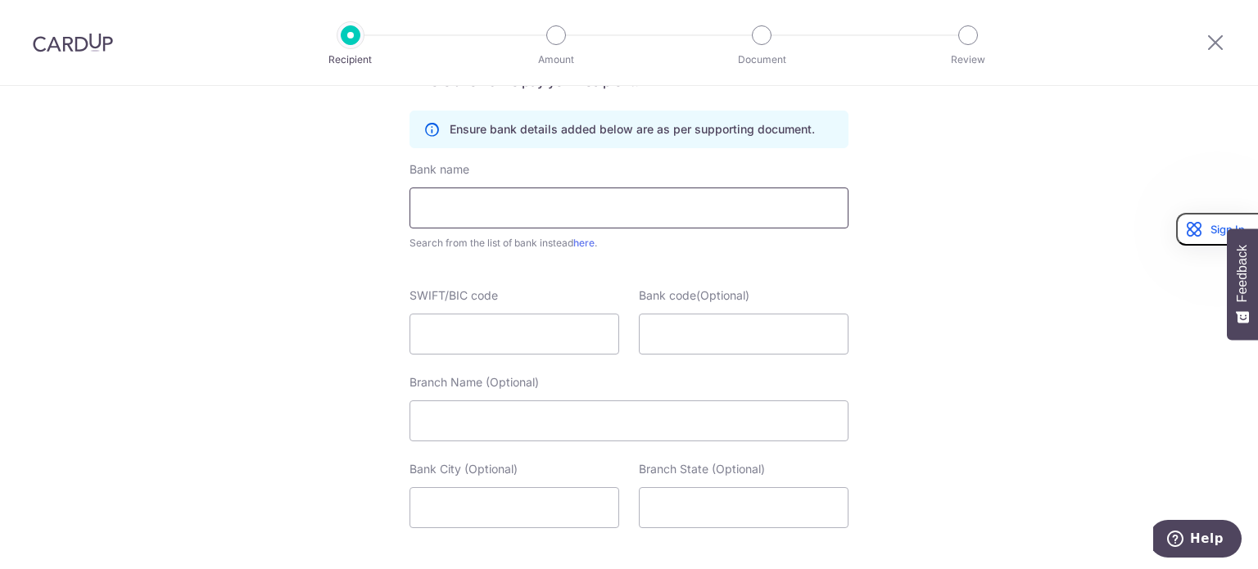
scroll to position [1000, 0]
click at [613, 204] on input "text" at bounding box center [629, 207] width 439 height 41
paste input "KOEXKRSE"
type input "KOEXKRSE"
drag, startPoint x: 613, startPoint y: 204, endPoint x: 353, endPoint y: 204, distance: 259.7
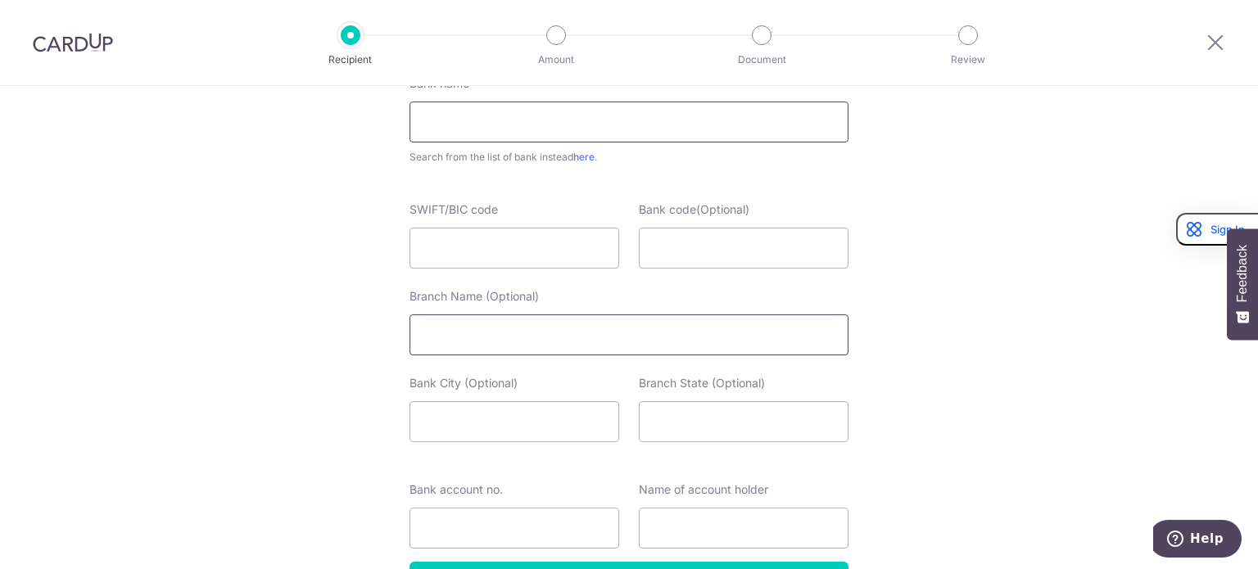
scroll to position [1083, 0]
click at [460, 246] on input "SWIFT/BIC code" at bounding box center [515, 250] width 210 height 41
paste input "KOEXKRSE"
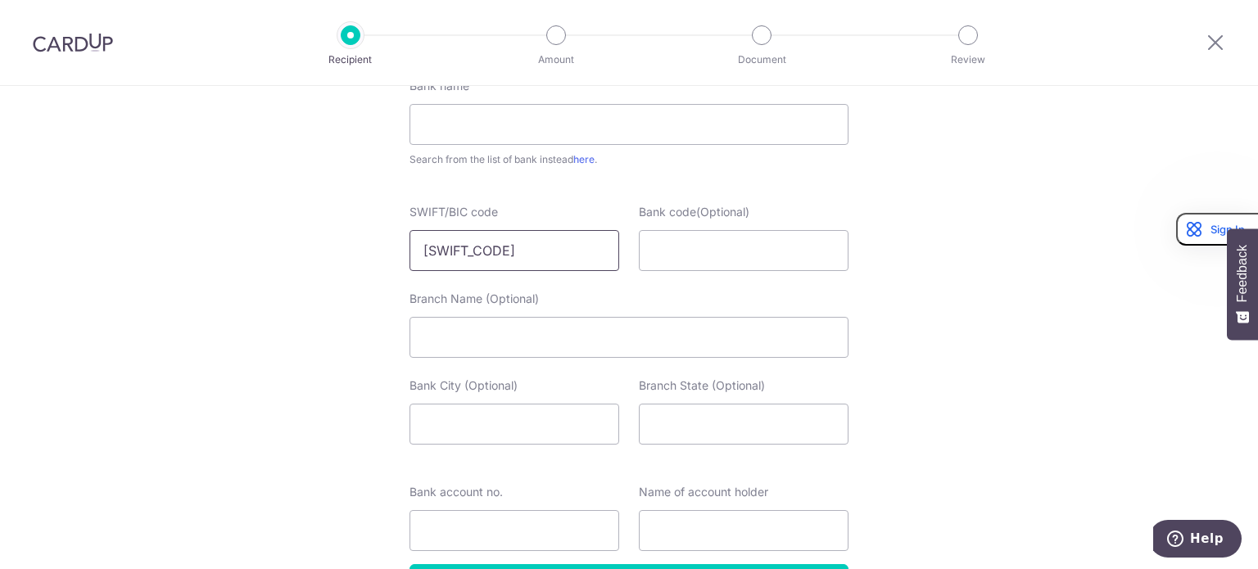
type input "KOEXKRSE"
click at [536, 195] on div "Bank name Search from the list of bank instead here . SWIFT/BIC code KOEXKRSE B…" at bounding box center [629, 271] width 439 height 387
click at [655, 244] on input "Bank code(Optional)" at bounding box center [744, 250] width 210 height 41
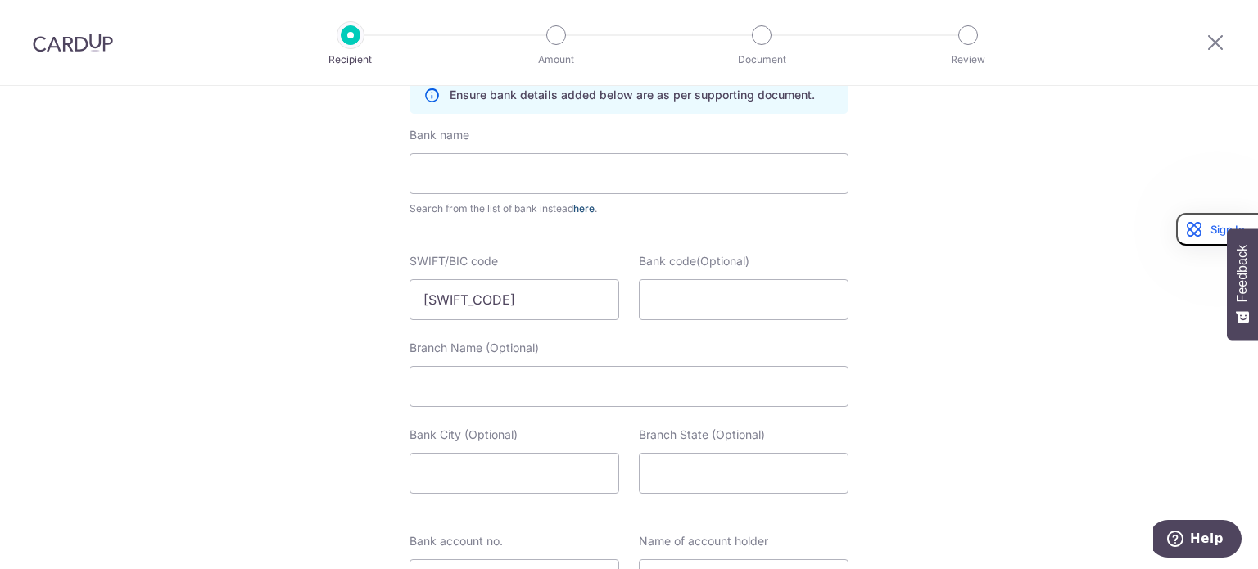
click at [583, 205] on link "here" at bounding box center [583, 208] width 21 height 12
select select
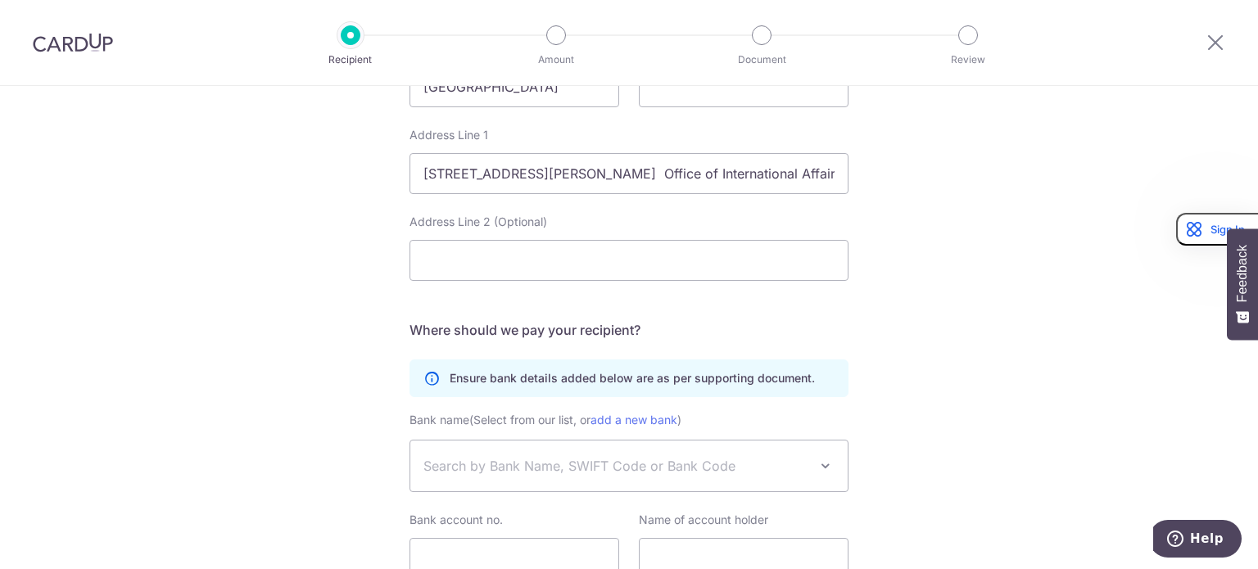
scroll to position [750, 0]
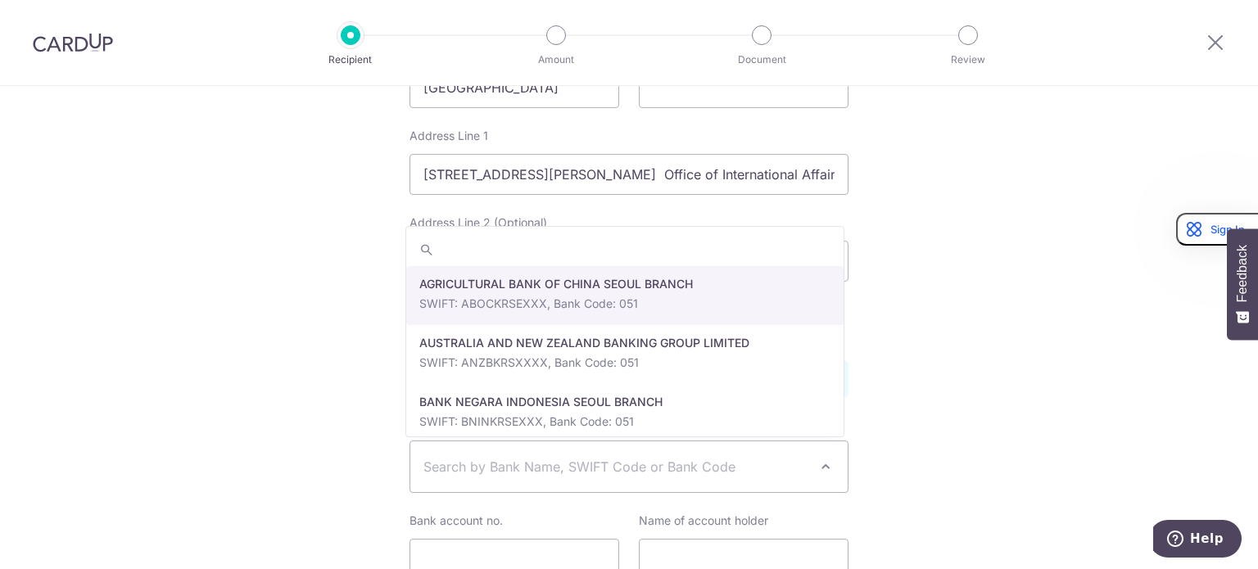
click at [483, 469] on span "Search by Bank Name, SWIFT Code or Bank Code" at bounding box center [615, 467] width 385 height 20
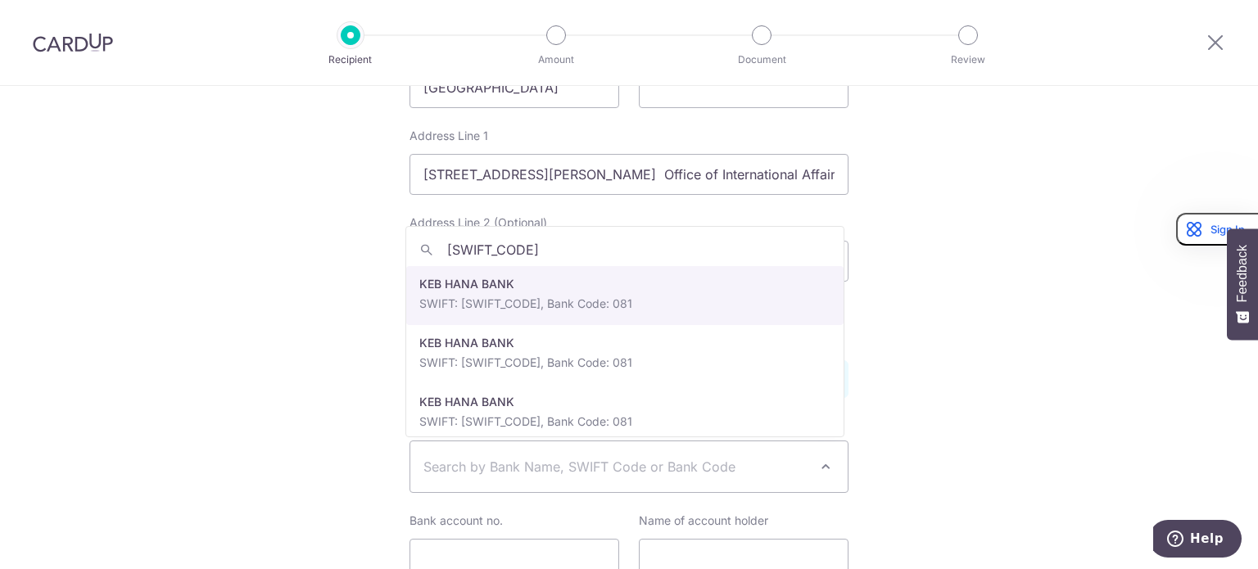
type input "KOEXKRSE"
select select "336"
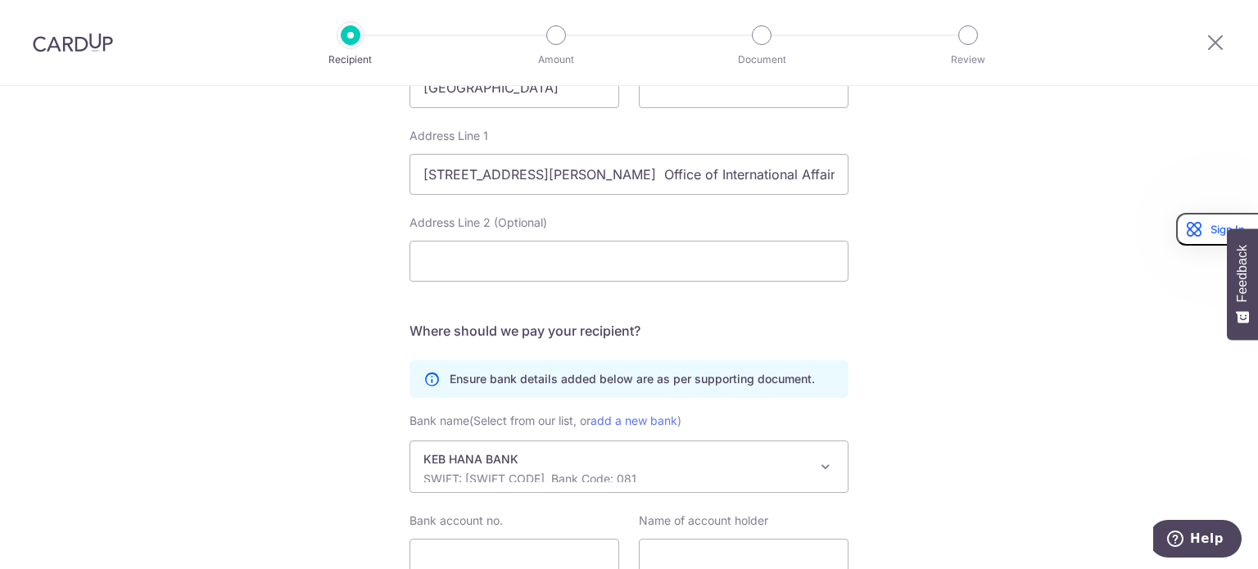
click at [541, 472] on p "SWIFT: KOEXKRSEXXX, Bank Code: 081" at bounding box center [615, 479] width 385 height 16
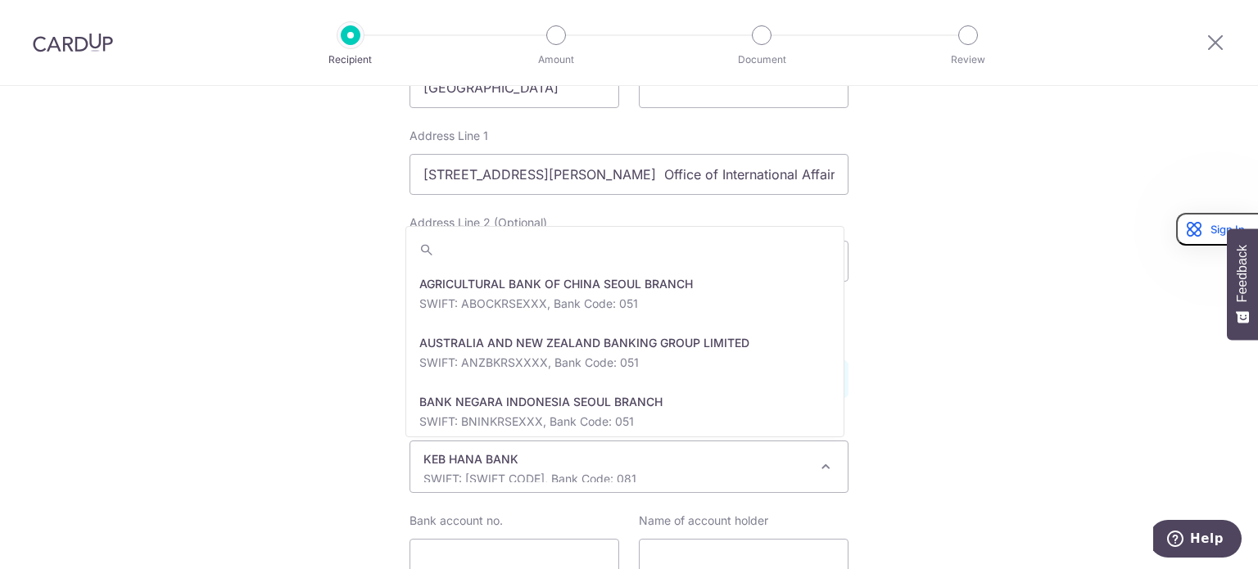
scroll to position [2241, 0]
click at [574, 454] on p "KEB HANA BANK" at bounding box center [615, 459] width 385 height 16
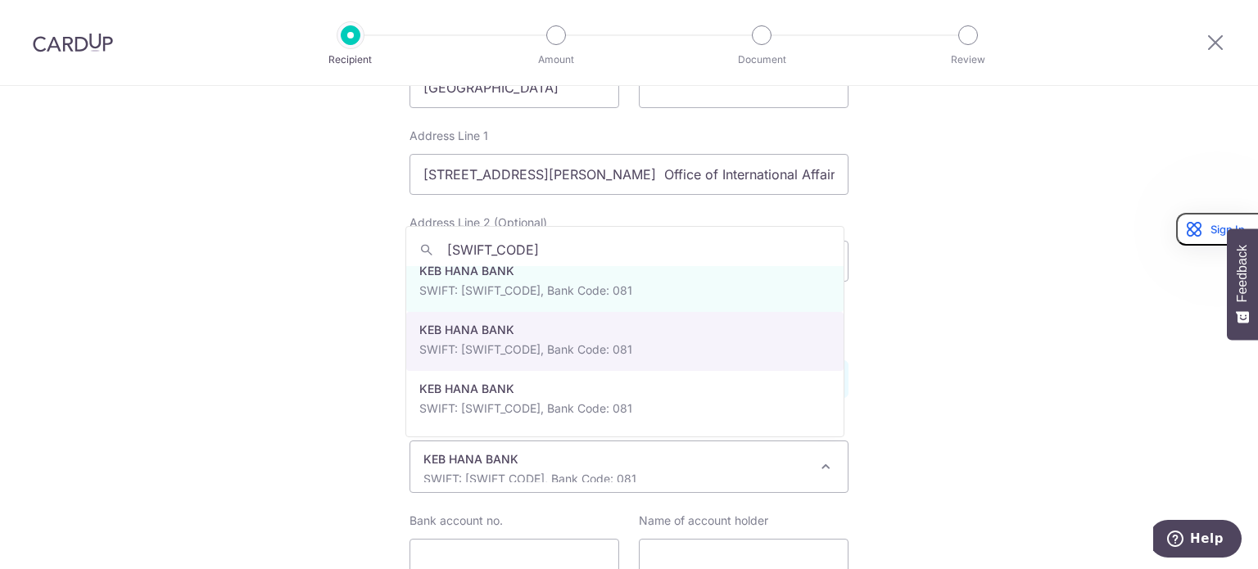
scroll to position [0, 0]
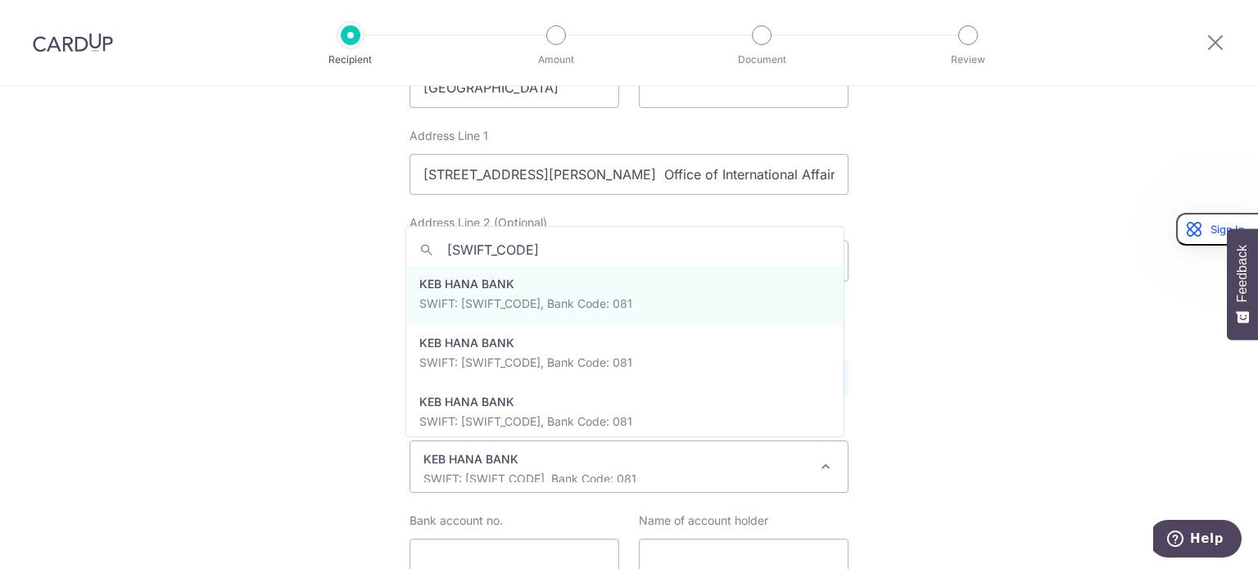
type input "KOEXKRSE"
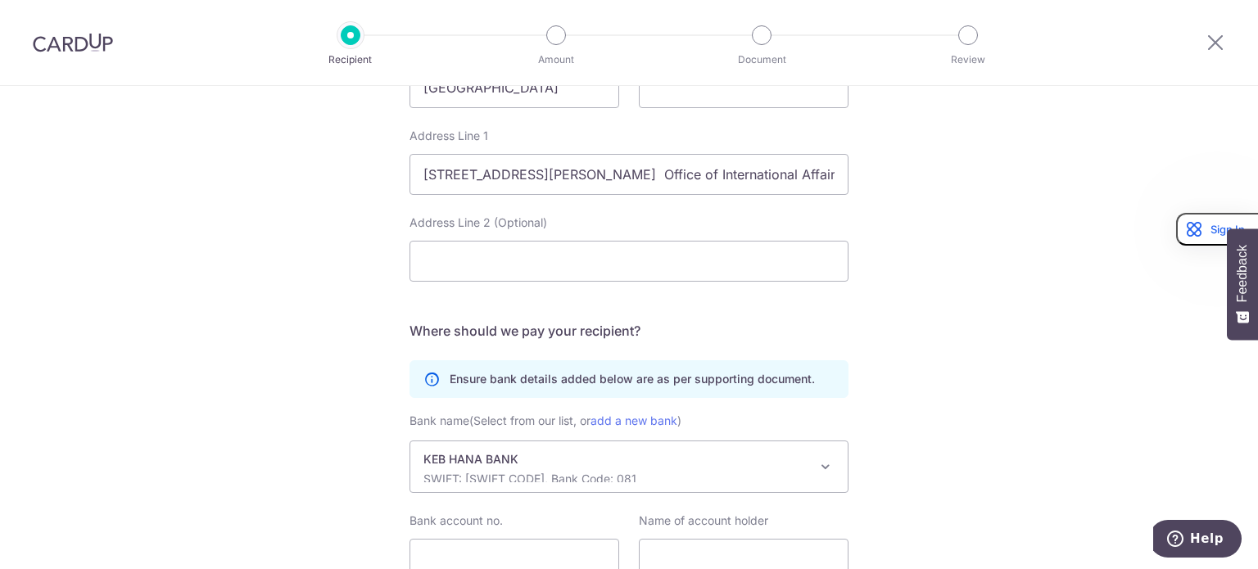
scroll to position [890, 0]
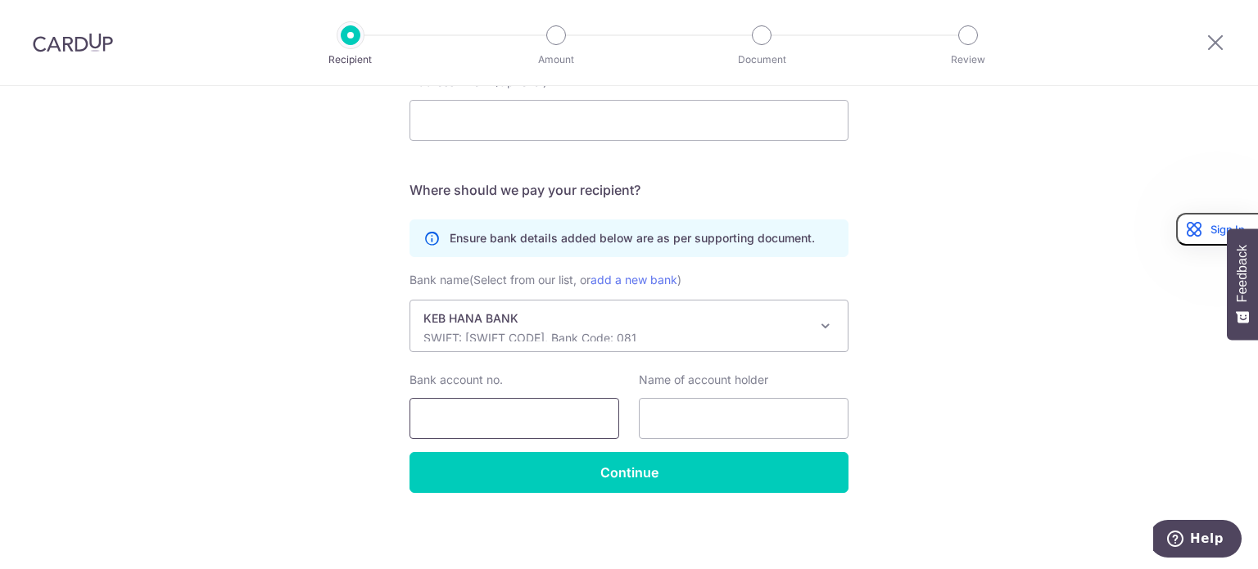
click at [478, 415] on input "Bank account no." at bounding box center [515, 418] width 210 height 41
paste input "391-904689-60437"
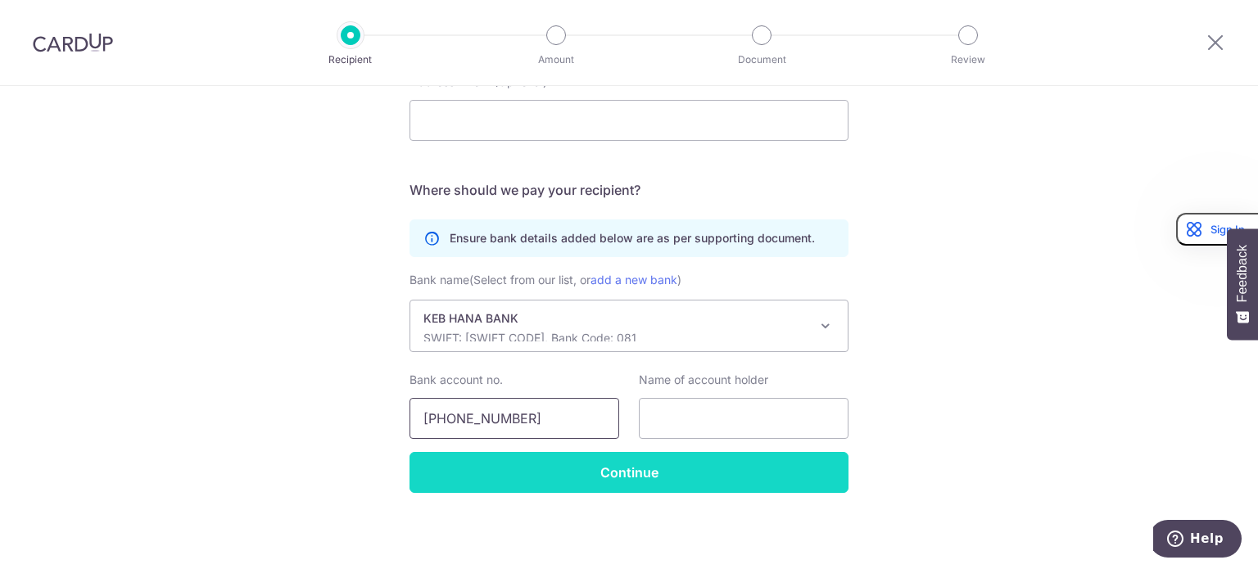
type input "391-904689-60437"
click at [580, 468] on input "Continue" at bounding box center [629, 472] width 439 height 41
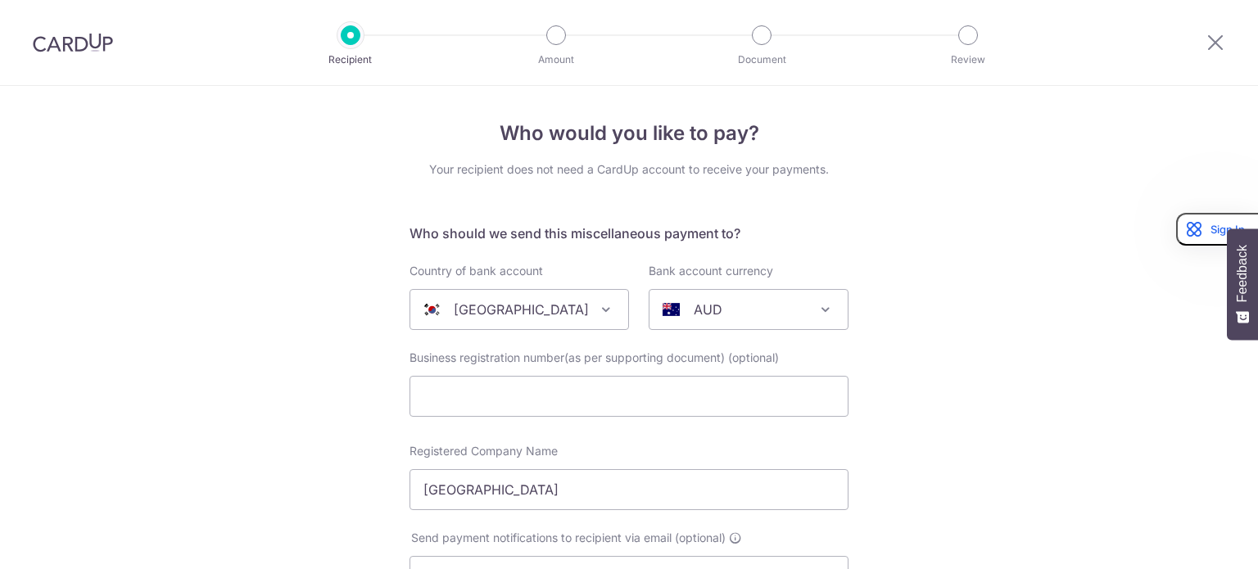
select select "336"
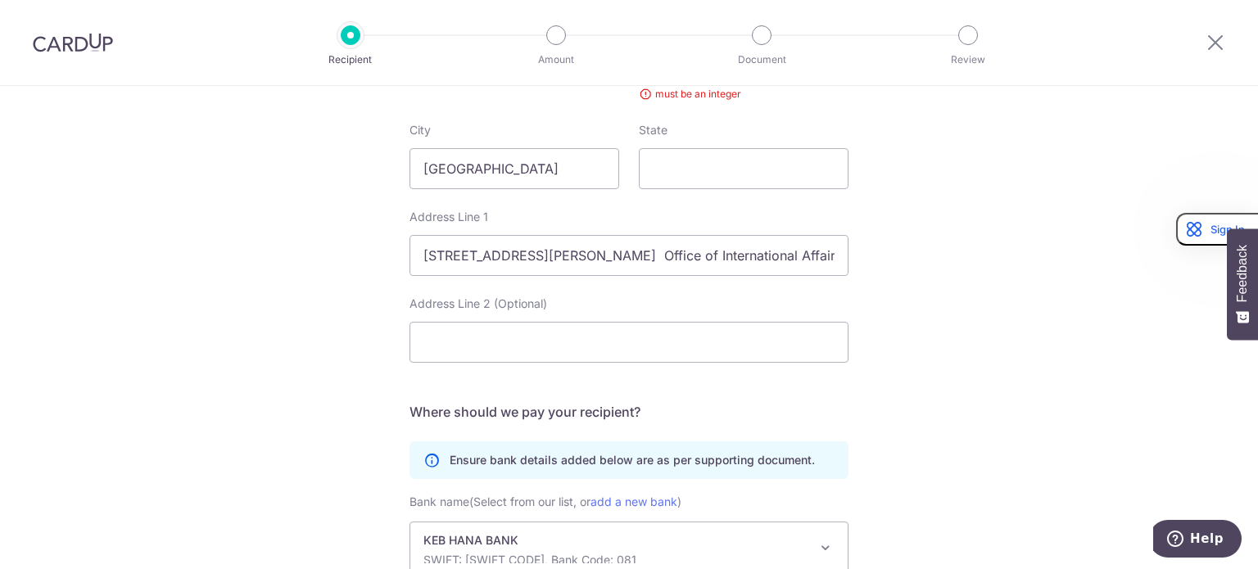
scroll to position [576, 0]
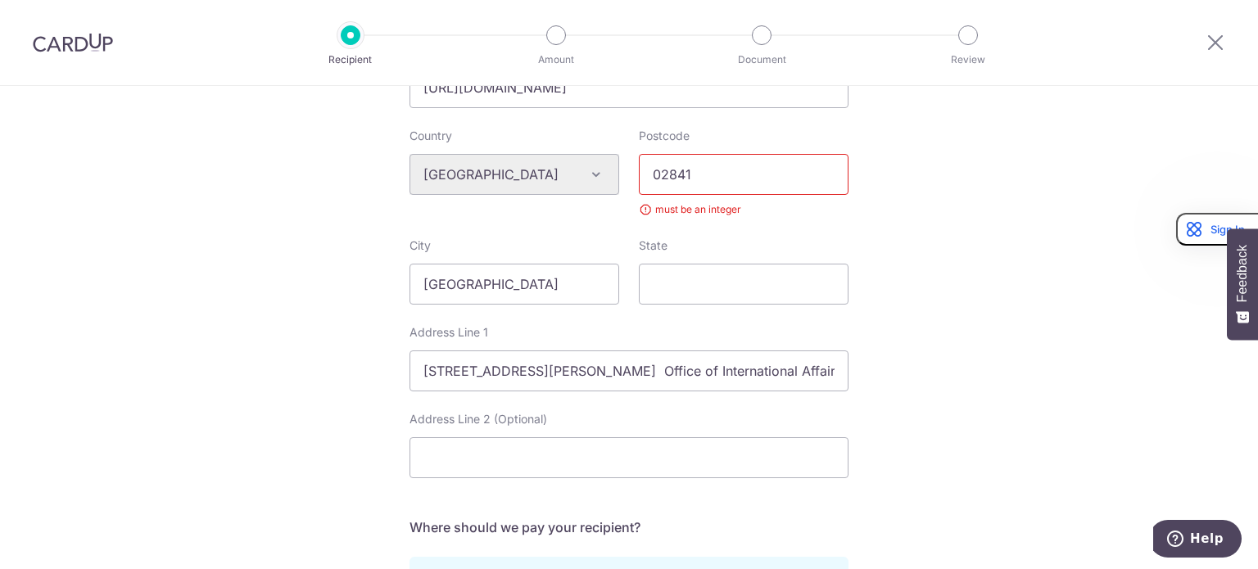
click at [641, 173] on input "02841" at bounding box center [744, 174] width 210 height 41
click at [711, 175] on input "02841" at bounding box center [744, 174] width 210 height 41
type input "02841"
click at [617, 241] on div "City South Korea" at bounding box center [514, 271] width 229 height 67
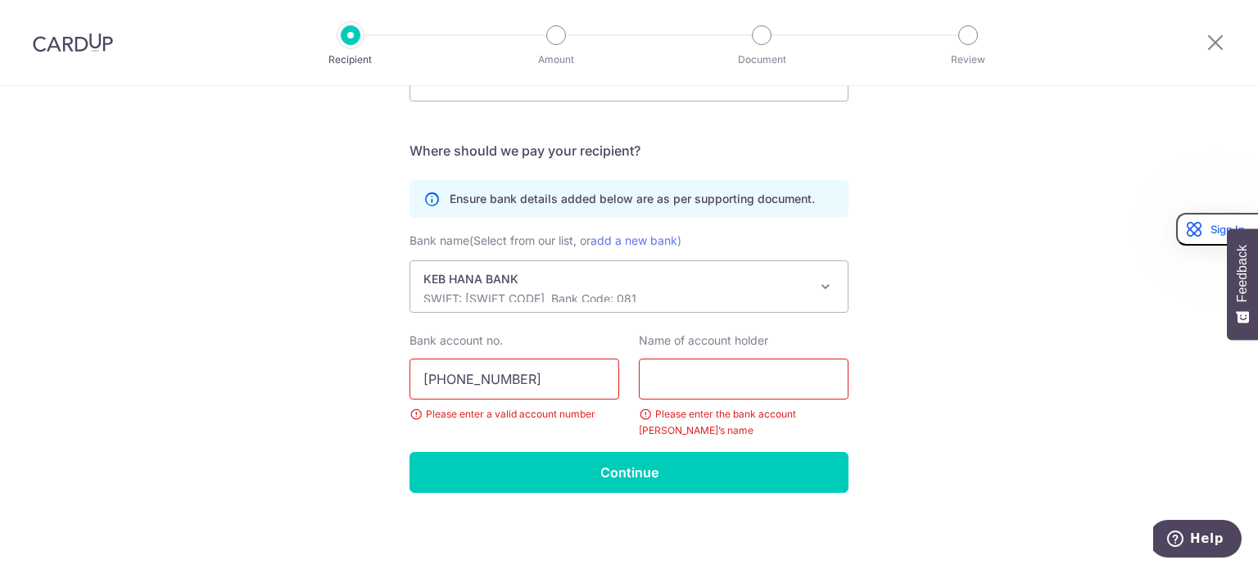
click at [446, 383] on input "391-904689-60437" at bounding box center [515, 379] width 210 height 41
click at [496, 379] on input "391904689-60437" at bounding box center [515, 379] width 210 height 41
type input "39190468960437"
click at [668, 373] on input "text" at bounding box center [744, 379] width 210 height 41
paste input "Office of International Affairs, Korea University"
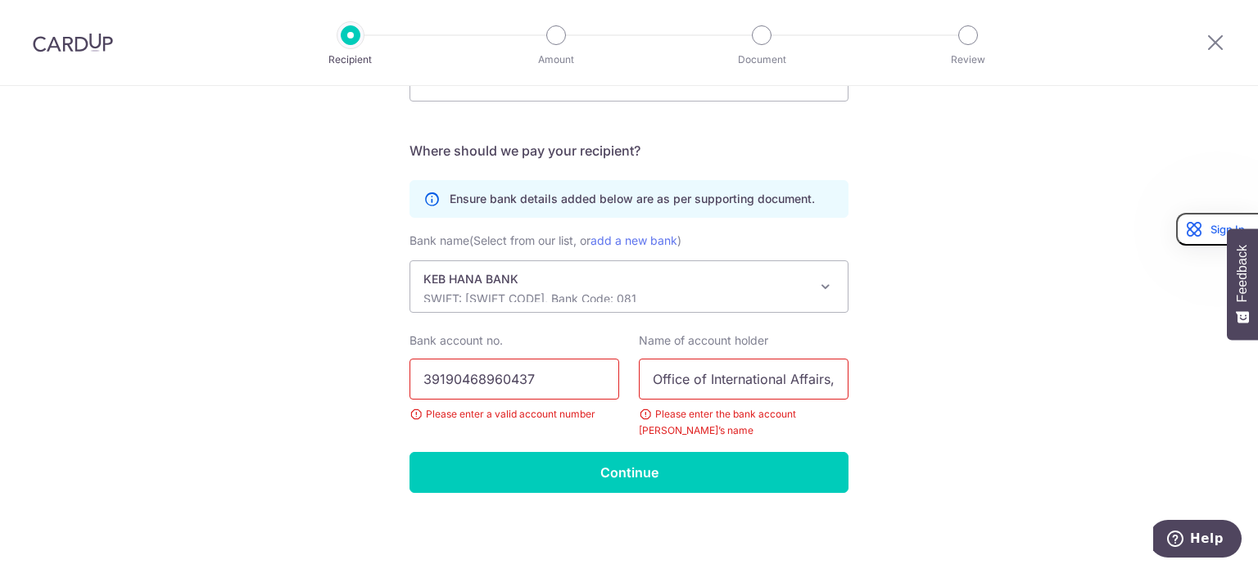
scroll to position [0, 106]
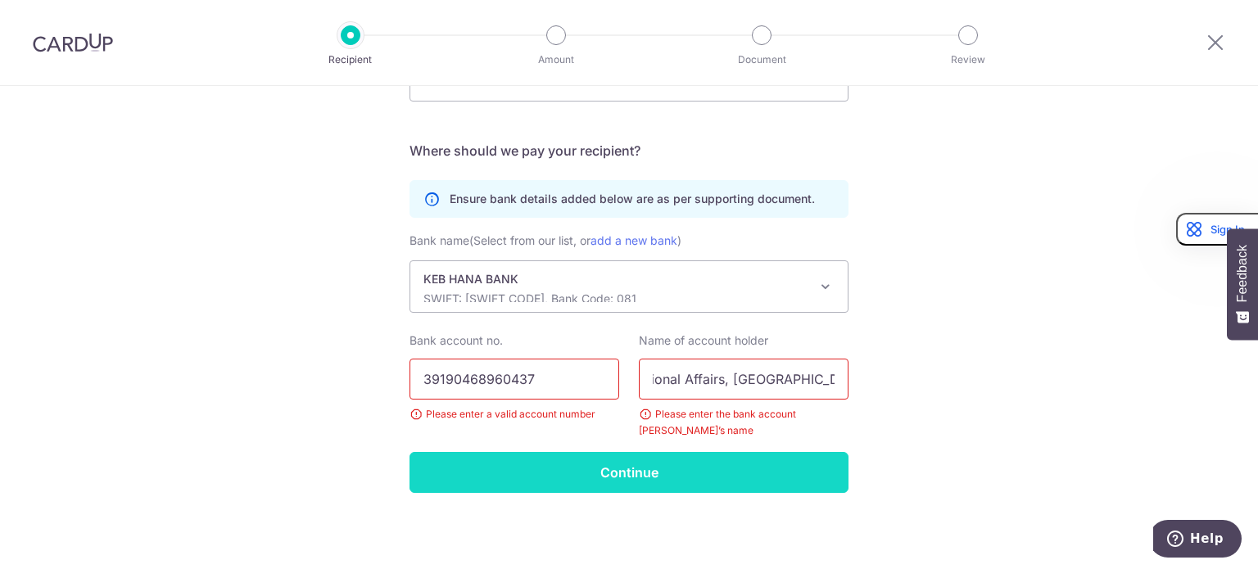
type input "Office of International Affairs, Korea University"
click at [691, 458] on input "Continue" at bounding box center [629, 472] width 439 height 41
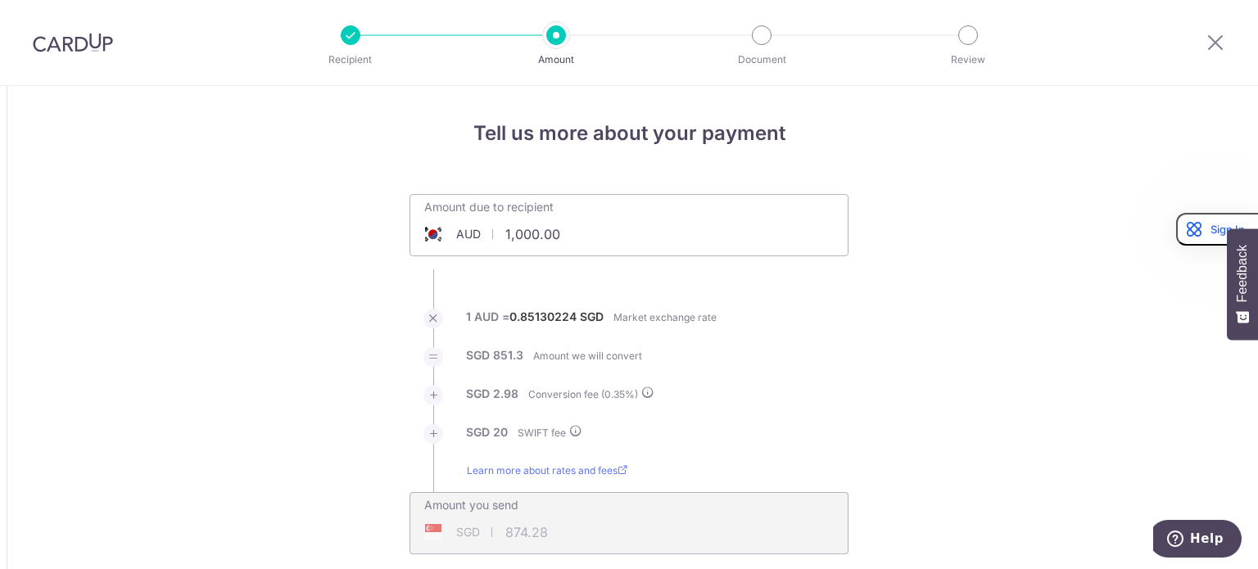
click at [624, 241] on input "1,000.00" at bounding box center [536, 234] width 253 height 38
type input "1,000.00"
type input "874.24"
click at [578, 229] on input "1,000.00" at bounding box center [536, 234] width 253 height 38
click at [469, 241] on span "AUD" at bounding box center [468, 234] width 25 height 16
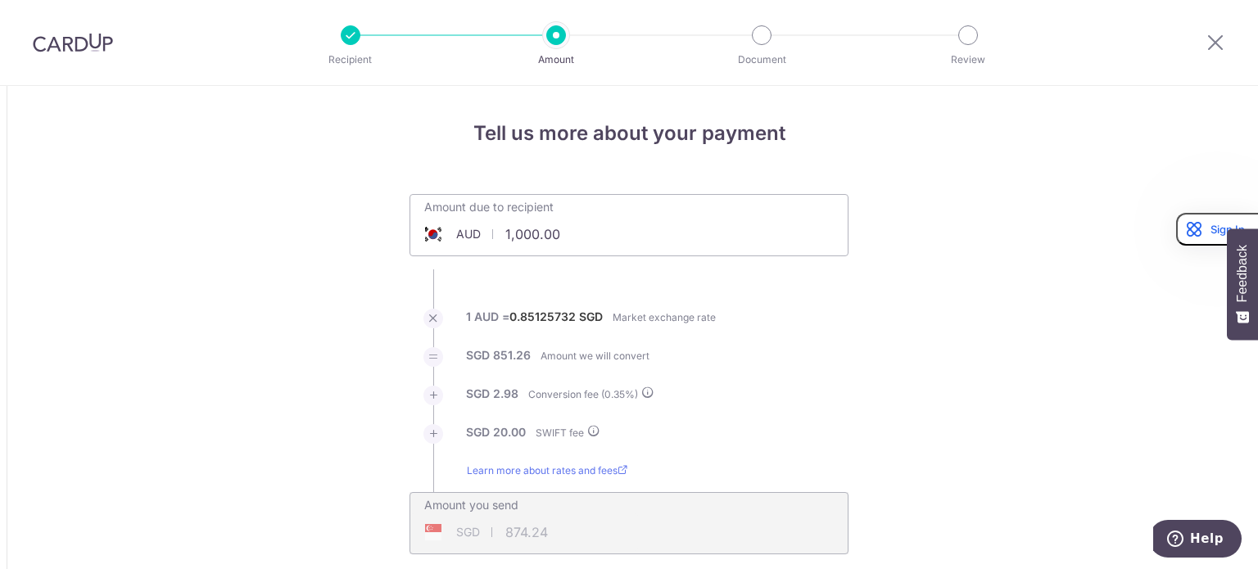
type input "1,000.00"
type input "874.20"
click at [467, 232] on span "AUD" at bounding box center [468, 234] width 25 height 16
click at [555, 235] on input "1,000.00" at bounding box center [536, 234] width 253 height 38
type input "1"
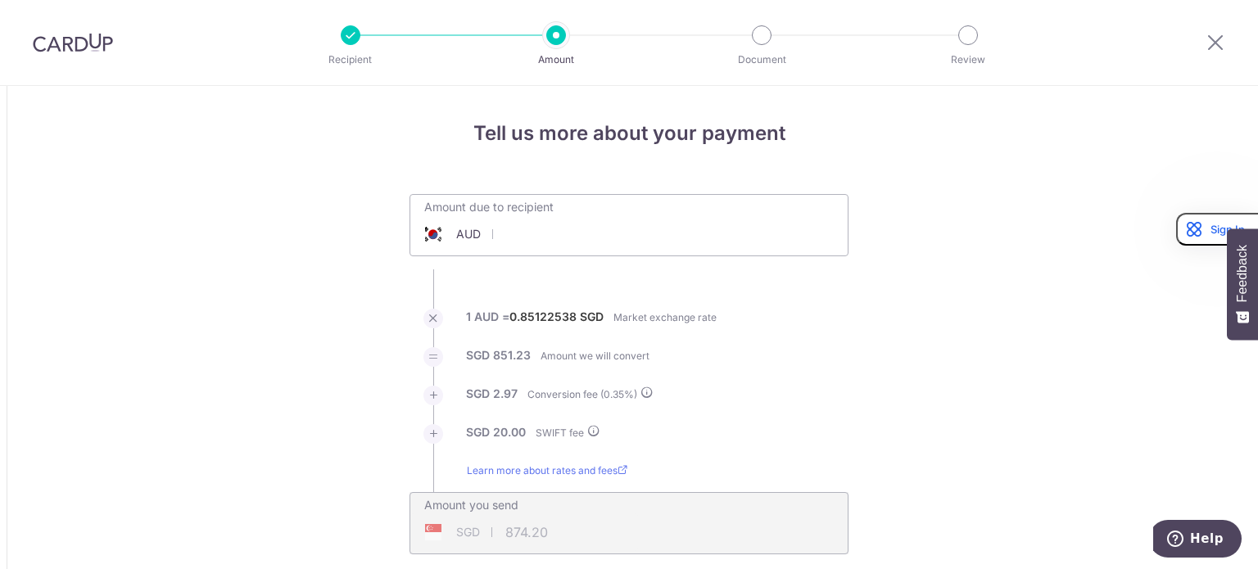
click at [426, 237] on span at bounding box center [433, 234] width 20 height 16
type input "874.20"
type input "766.76"
click at [460, 238] on span "AUD" at bounding box center [468, 234] width 25 height 16
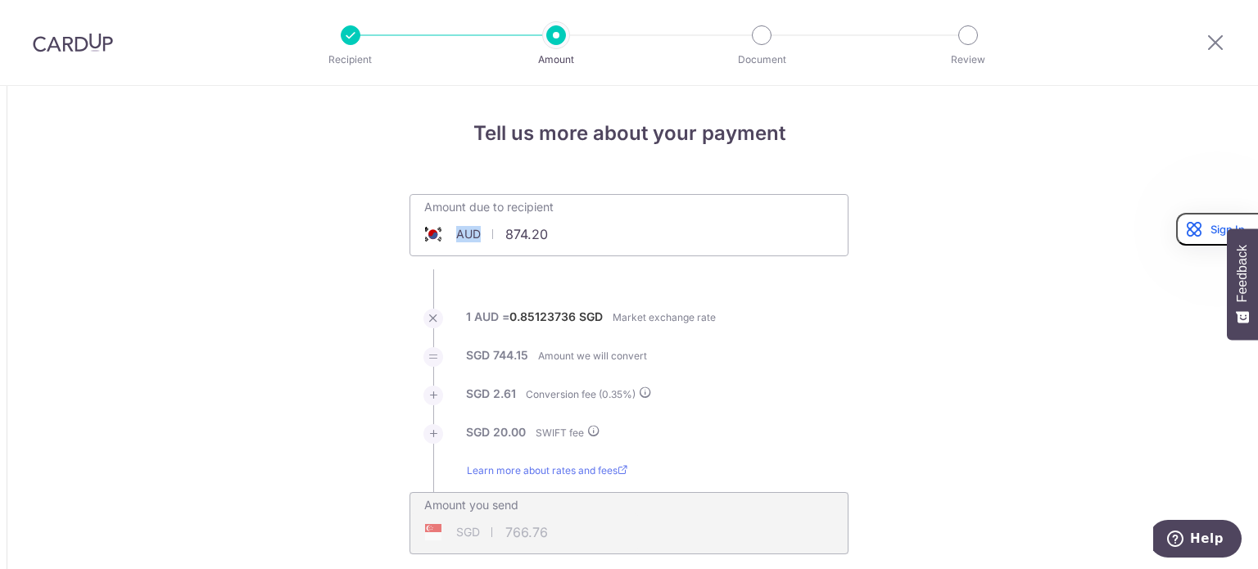
click at [460, 238] on span "AUD" at bounding box center [468, 234] width 25 height 16
drag, startPoint x: 559, startPoint y: 238, endPoint x: 491, endPoint y: 225, distance: 69.2
click at [491, 225] on input "874.20" at bounding box center [536, 234] width 253 height 38
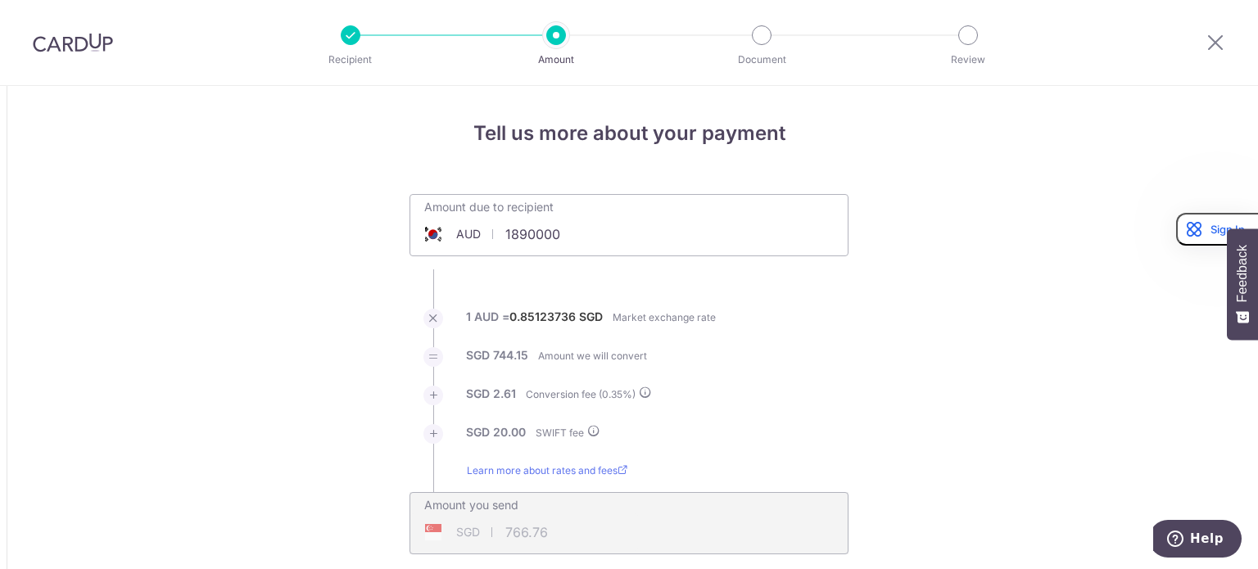
type input "1,890,000.00"
type input "1,614,481.73"
click at [605, 242] on input "1,890,000.00" at bounding box center [536, 234] width 253 height 38
click at [468, 232] on span "AUD" at bounding box center [468, 234] width 25 height 16
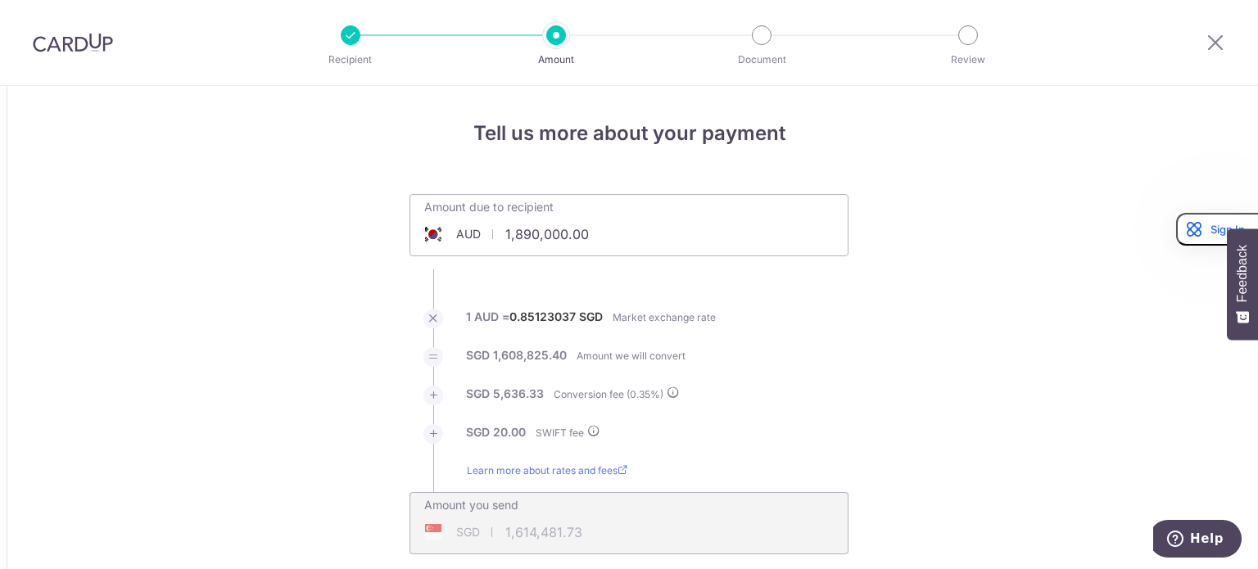
click at [468, 232] on span "AUD" at bounding box center [468, 234] width 25 height 16
type input "1,890,000.00"
type input "1,614,513.91"
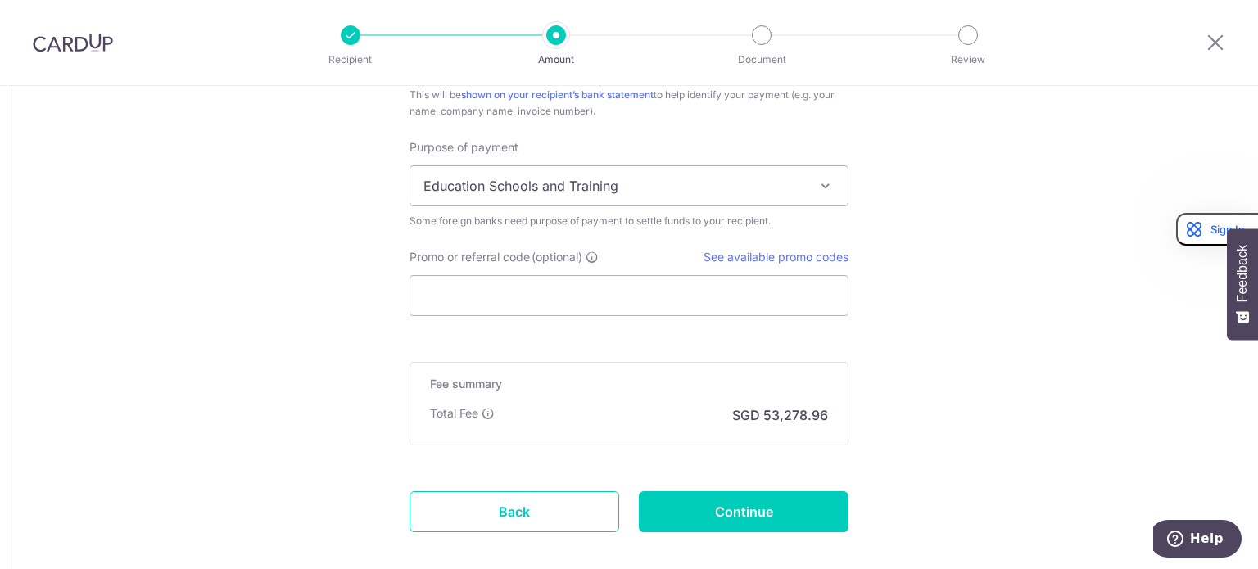
scroll to position [1485, 0]
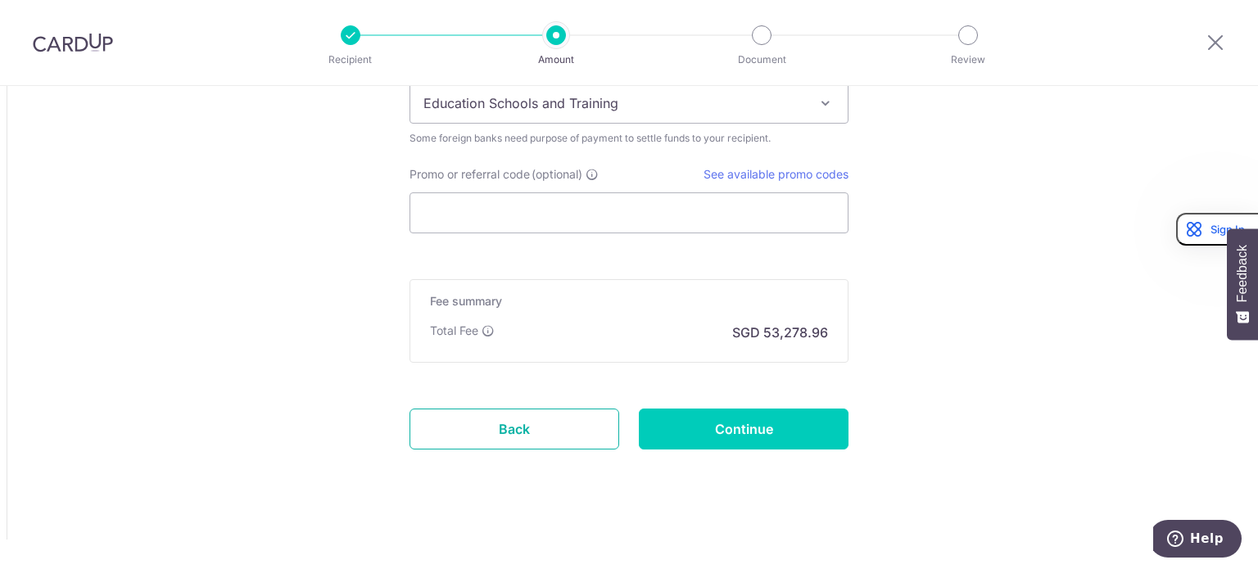
drag, startPoint x: 472, startPoint y: 432, endPoint x: 716, endPoint y: 71, distance: 435.3
click at [472, 432] on link "Back" at bounding box center [515, 429] width 210 height 41
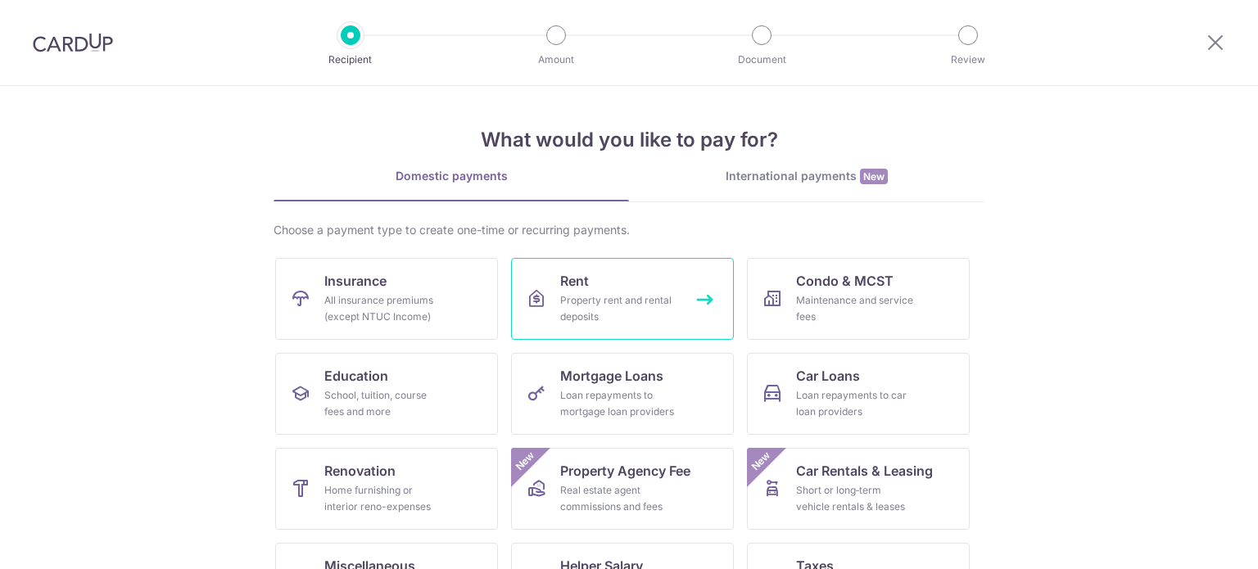
scroll to position [163, 0]
